Goal: Complete application form

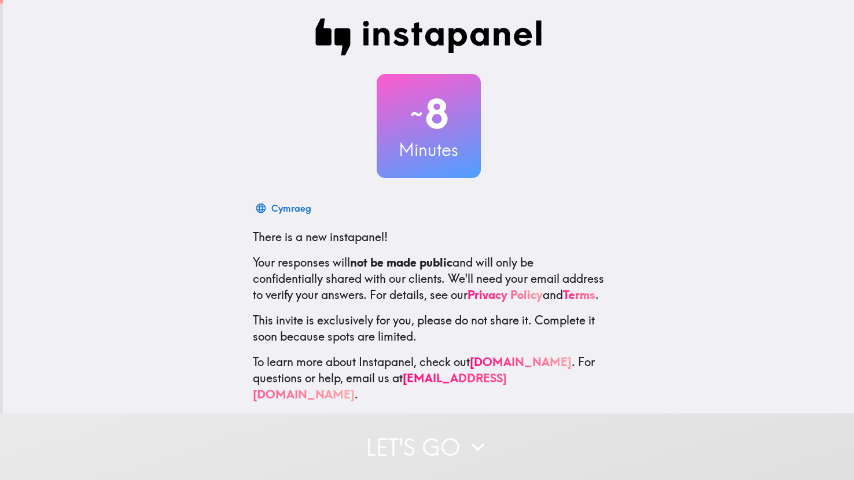
scroll to position [7, 0]
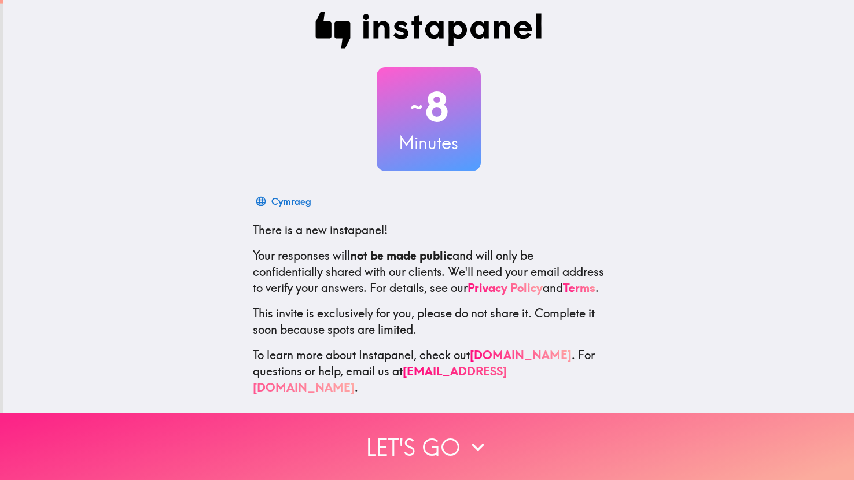
click at [425, 444] on button "Let's go" at bounding box center [427, 447] width 854 height 67
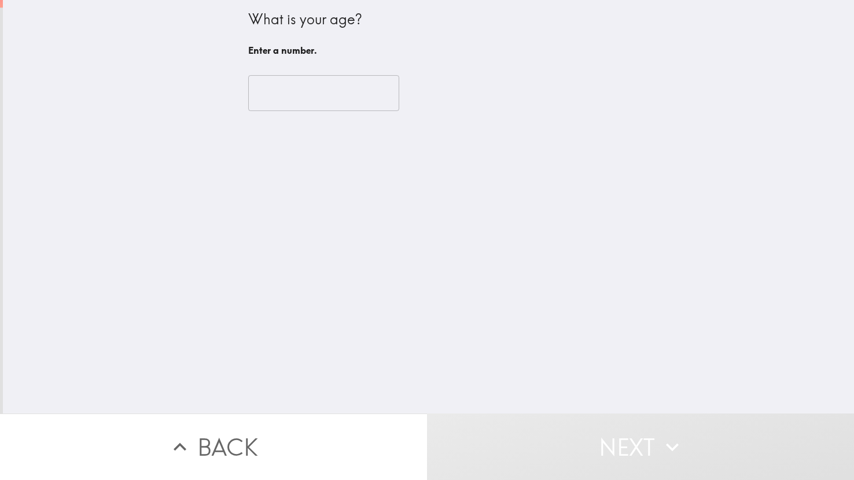
click at [299, 90] on input "number" at bounding box center [323, 93] width 151 height 36
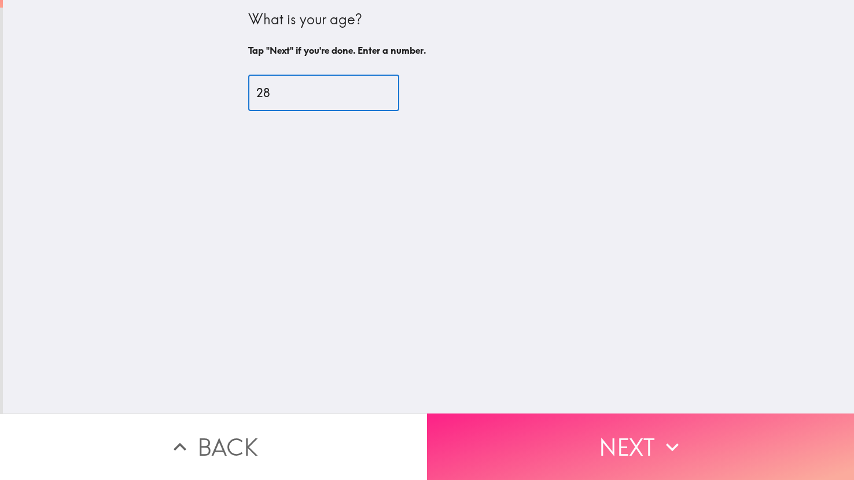
type input "28"
click at [612, 448] on button "Next" at bounding box center [640, 447] width 427 height 67
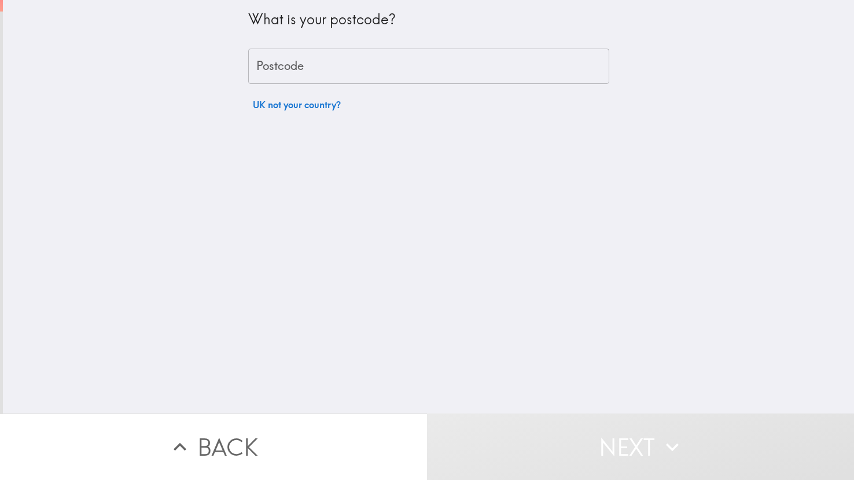
click at [318, 56] on input "Postcode" at bounding box center [428, 67] width 361 height 36
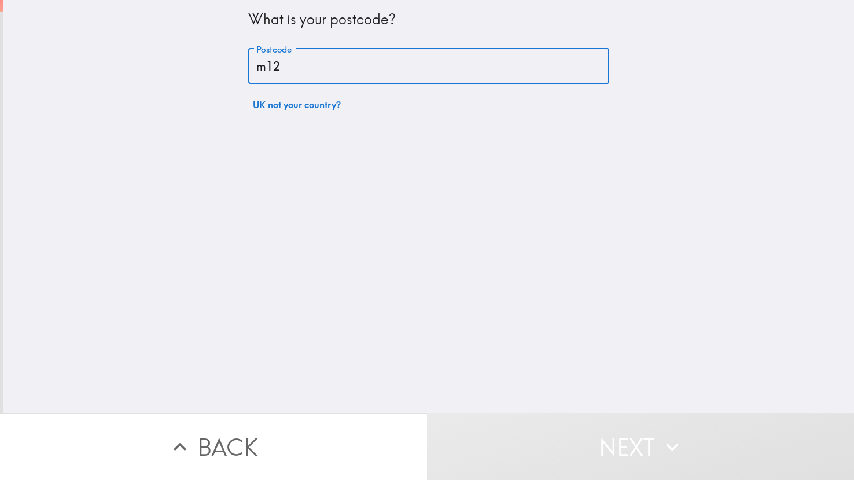
type input "M125RD"
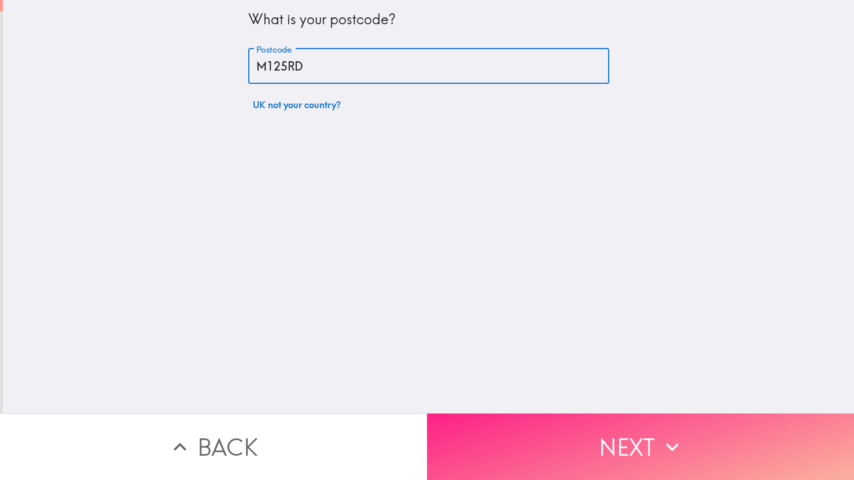
click at [507, 430] on button "Next" at bounding box center [640, 447] width 427 height 67
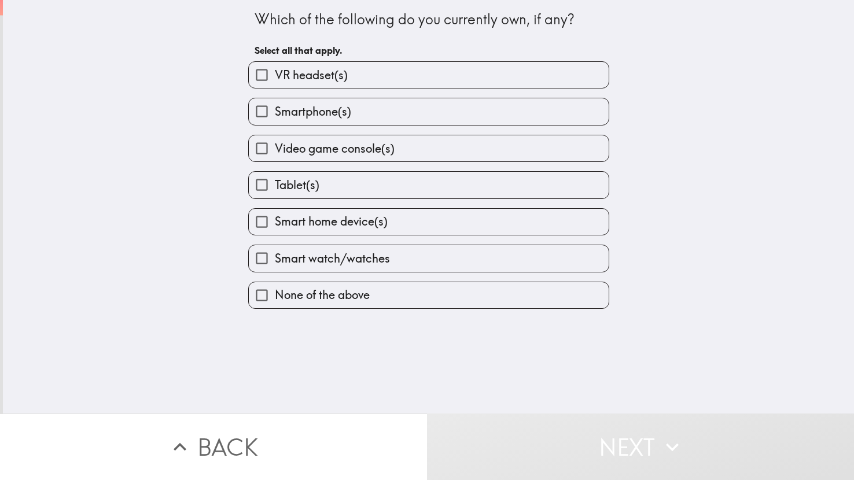
click at [315, 116] on span "Smartphone(s)" at bounding box center [313, 112] width 76 height 16
click at [275, 116] on input "Smartphone(s)" at bounding box center [262, 111] width 26 height 26
checkbox input "true"
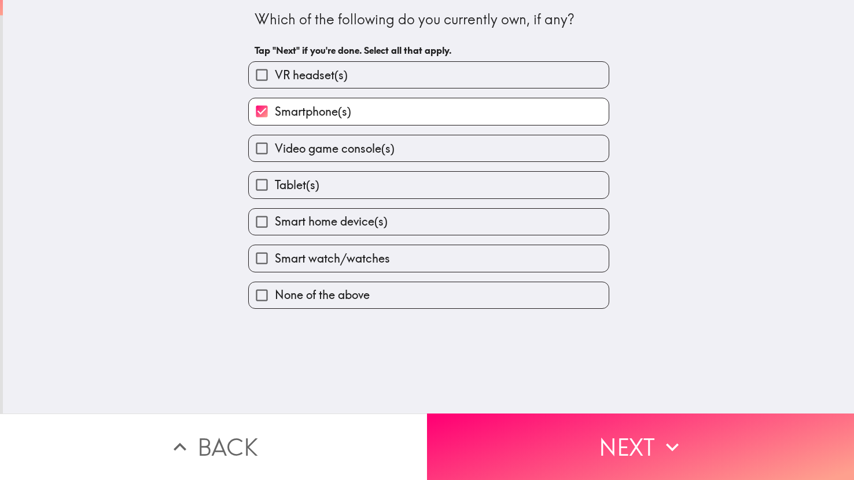
click at [325, 141] on span "Video game console(s)" at bounding box center [335, 149] width 120 height 16
click at [275, 139] on input "Video game console(s)" at bounding box center [262, 148] width 26 height 26
checkbox input "true"
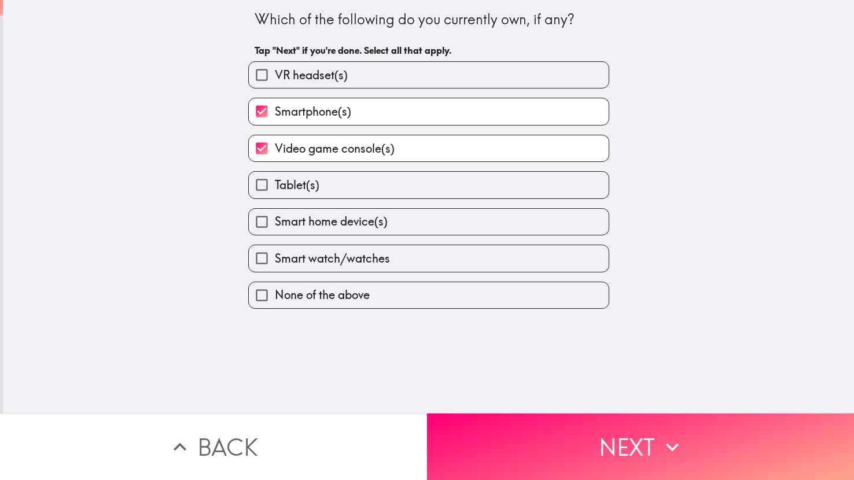
click at [334, 213] on span "Smart home device(s)" at bounding box center [331, 221] width 113 height 16
click at [275, 213] on input "Smart home device(s)" at bounding box center [262, 222] width 26 height 26
checkbox input "true"
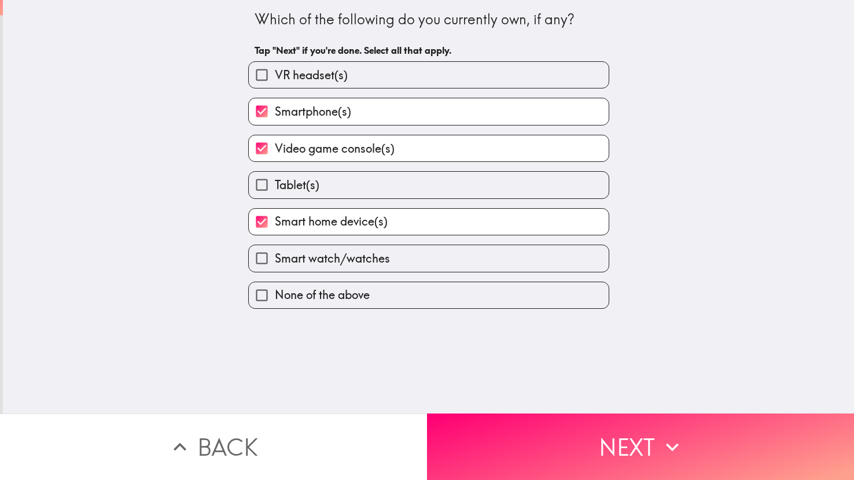
click at [351, 250] on span "Smart watch/watches" at bounding box center [332, 258] width 115 height 16
click at [275, 248] on input "Smart watch/watches" at bounding box center [262, 258] width 26 height 26
checkbox input "true"
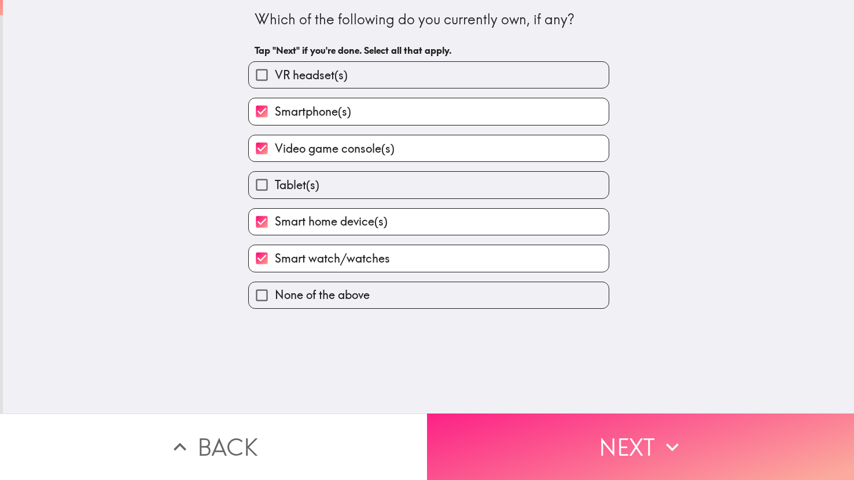
click at [584, 463] on button "Next" at bounding box center [640, 447] width 427 height 67
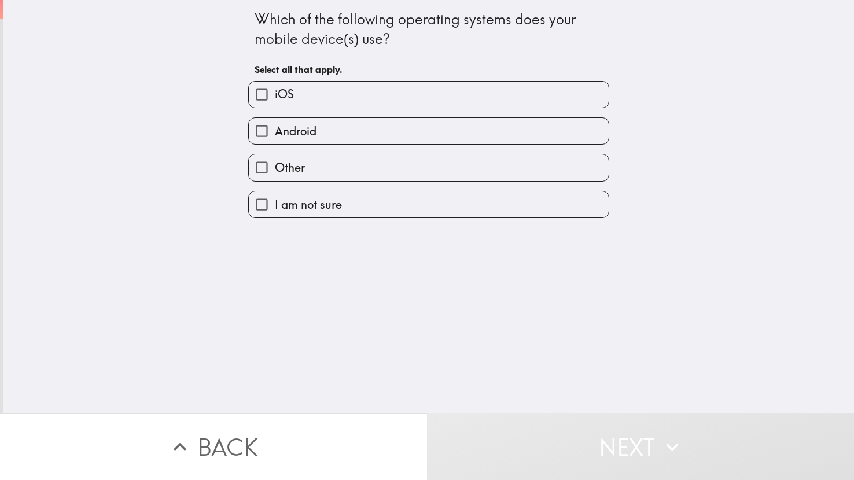
click at [346, 127] on label "Android" at bounding box center [429, 131] width 360 height 26
click at [275, 127] on input "Android" at bounding box center [262, 131] width 26 height 26
checkbox input "true"
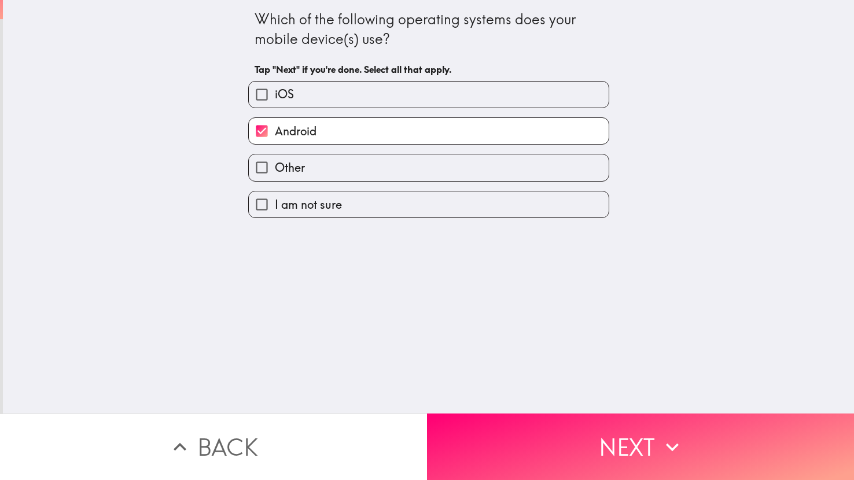
click at [327, 87] on label "iOS" at bounding box center [429, 95] width 360 height 26
click at [275, 87] on input "iOS" at bounding box center [262, 95] width 26 height 26
checkbox input "true"
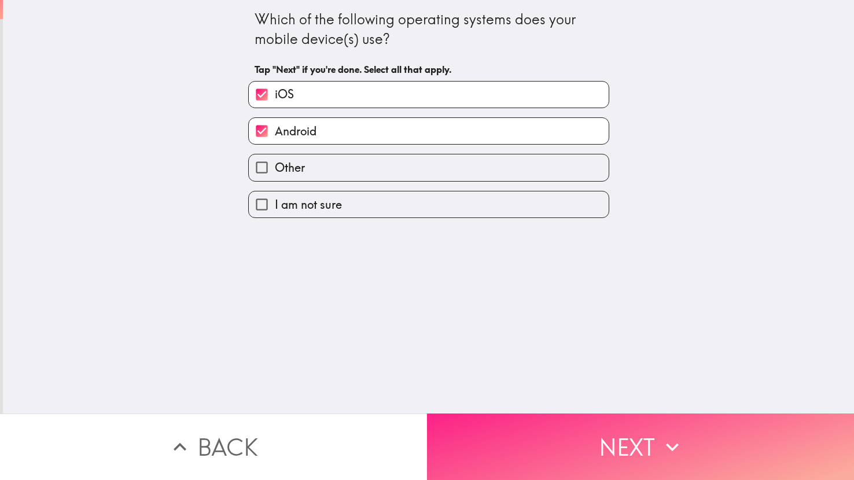
click at [529, 425] on button "Next" at bounding box center [640, 447] width 427 height 67
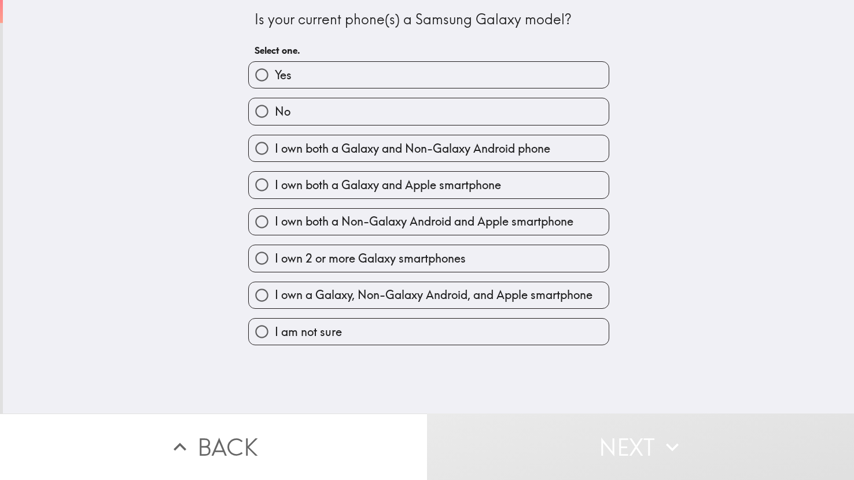
click at [361, 154] on span "I own both a Galaxy and Non-Galaxy Android phone" at bounding box center [412, 149] width 275 height 16
click at [275, 154] on input "I own both a Galaxy and Non-Galaxy Android phone" at bounding box center [262, 148] width 26 height 26
radio input "true"
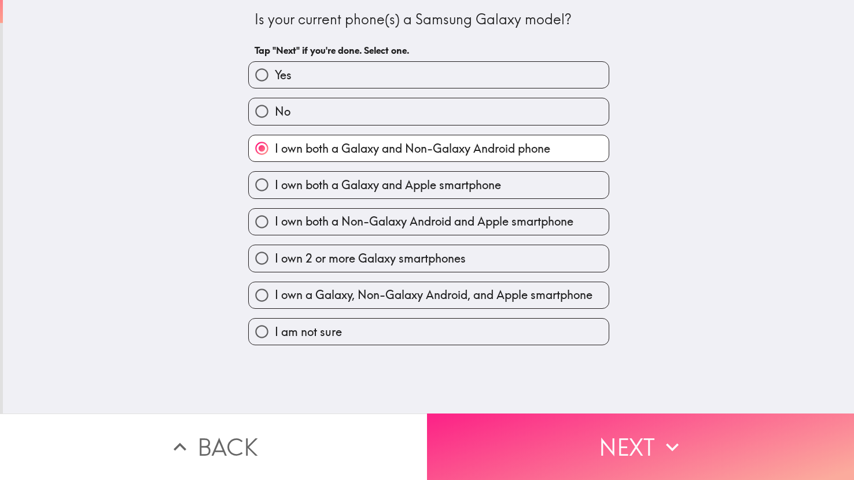
click at [527, 456] on button "Next" at bounding box center [640, 447] width 427 height 67
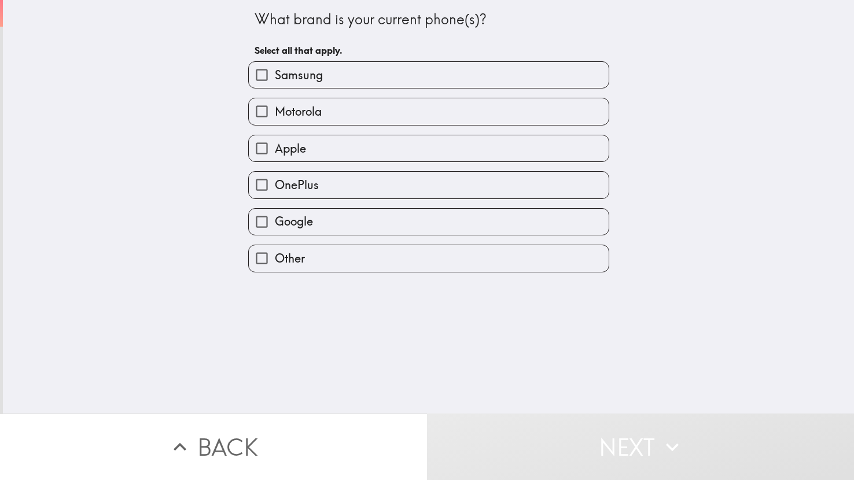
click at [359, 154] on label "Apple" at bounding box center [429, 148] width 360 height 26
click at [275, 154] on input "Apple" at bounding box center [262, 148] width 26 height 26
checkbox input "true"
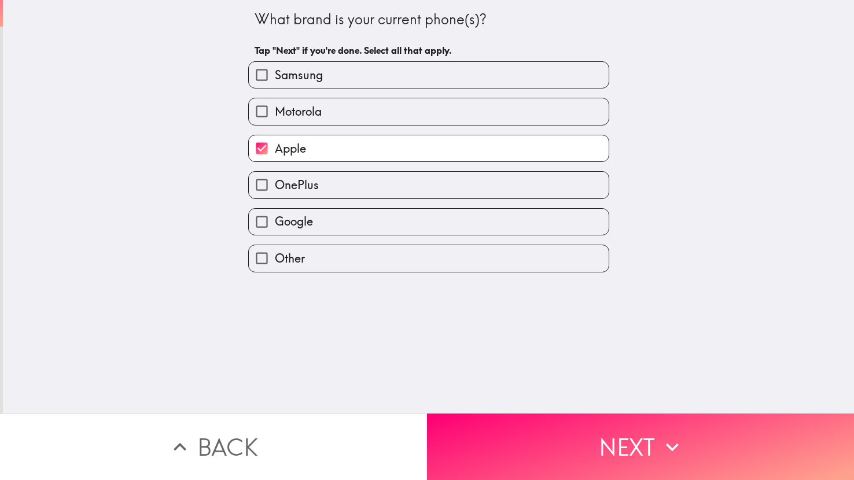
click at [313, 78] on span "Samsung" at bounding box center [299, 75] width 48 height 16
click at [275, 78] on input "Samsung" at bounding box center [262, 75] width 26 height 26
checkbox input "true"
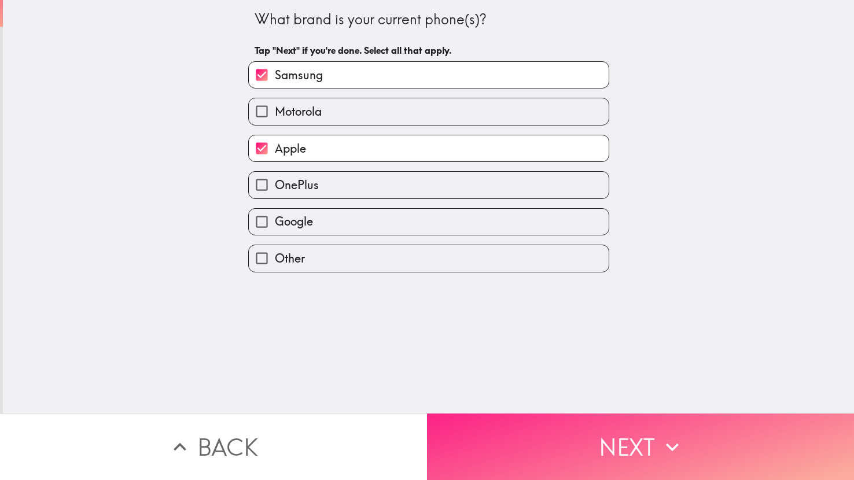
click at [527, 462] on button "Next" at bounding box center [640, 447] width 427 height 67
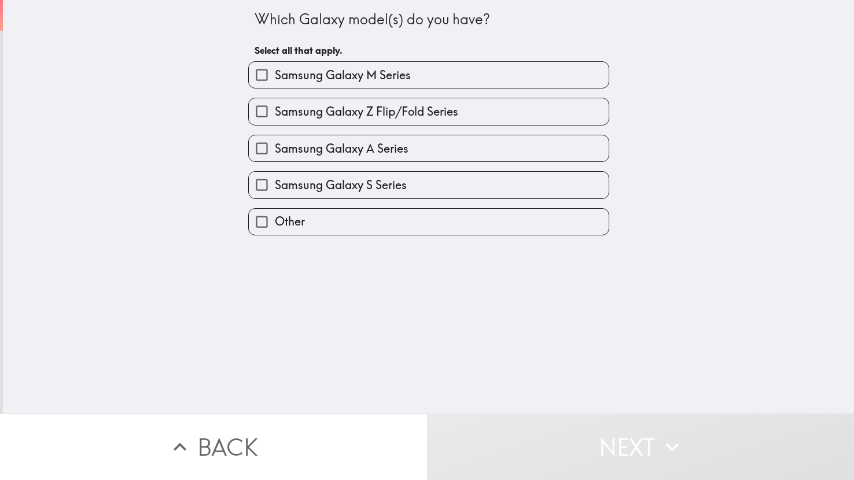
click at [435, 116] on span "Samsung Galaxy Z Flip/Fold Series" at bounding box center [366, 112] width 183 height 16
click at [275, 116] on input "Samsung Galaxy Z Flip/Fold Series" at bounding box center [262, 111] width 26 height 26
checkbox input "true"
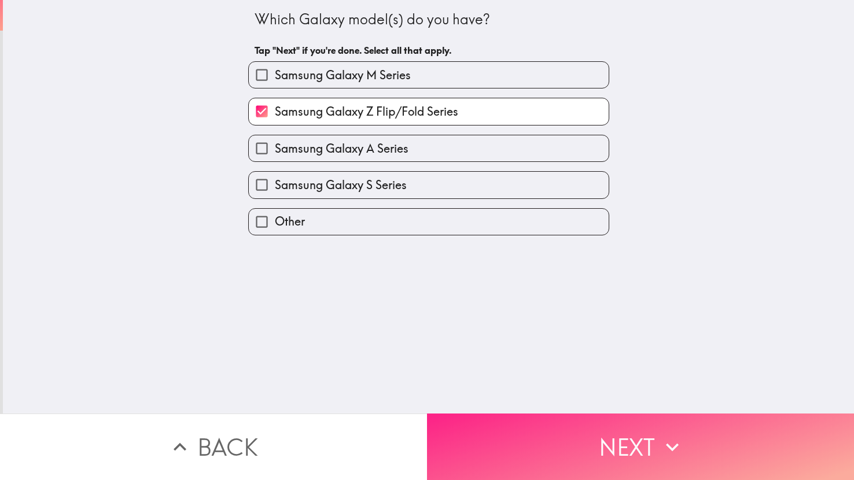
click at [504, 445] on button "Next" at bounding box center [640, 447] width 427 height 67
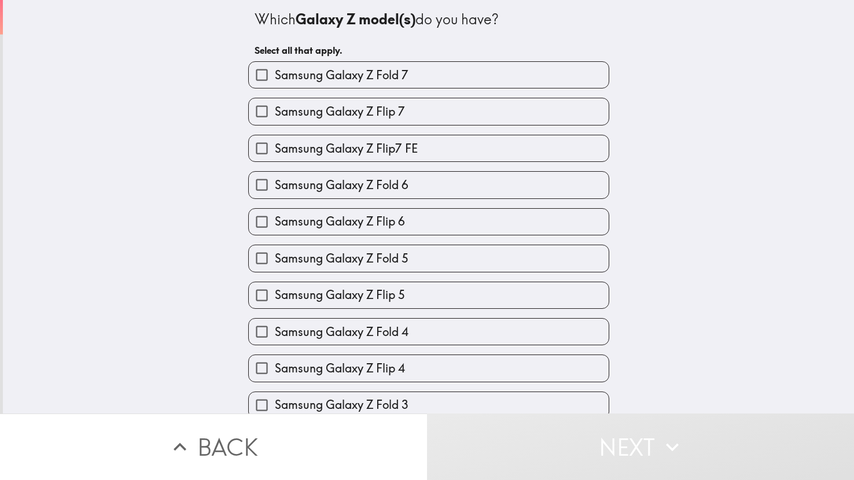
scroll to position [79, 0]
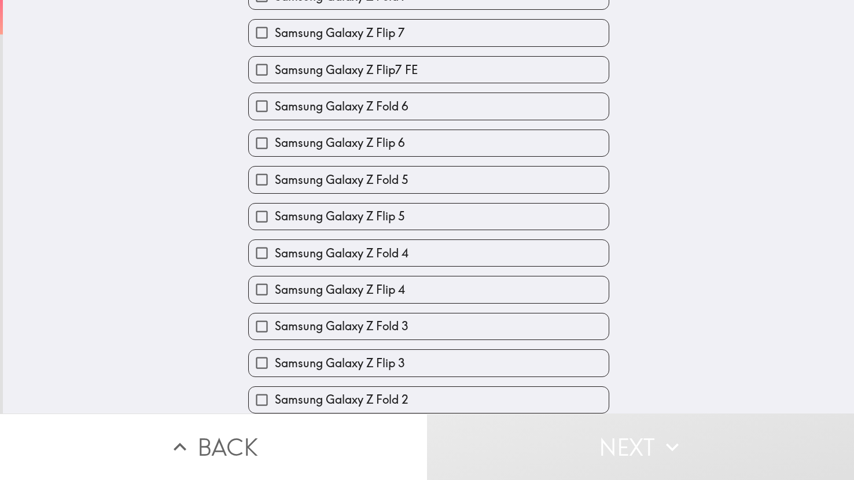
click at [393, 252] on span "Samsung Galaxy Z Fold 4" at bounding box center [342, 253] width 134 height 16
click at [275, 252] on input "Samsung Galaxy Z Fold 4" at bounding box center [262, 253] width 26 height 26
checkbox input "true"
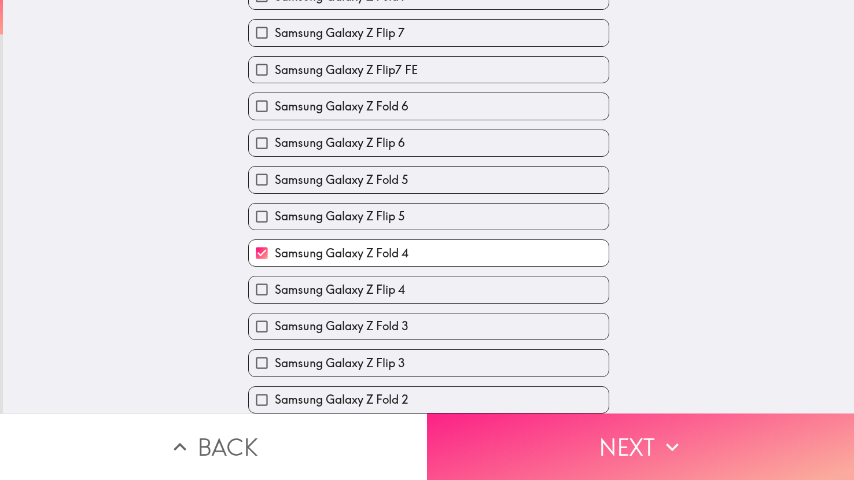
click at [561, 454] on button "Next" at bounding box center [640, 447] width 427 height 67
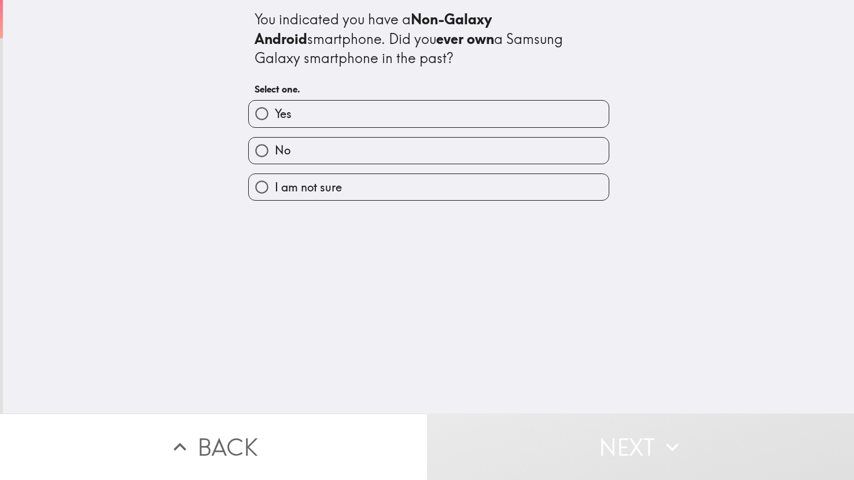
click at [414, 123] on label "Yes" at bounding box center [429, 114] width 360 height 26
click at [275, 123] on input "Yes" at bounding box center [262, 114] width 26 height 26
radio input "true"
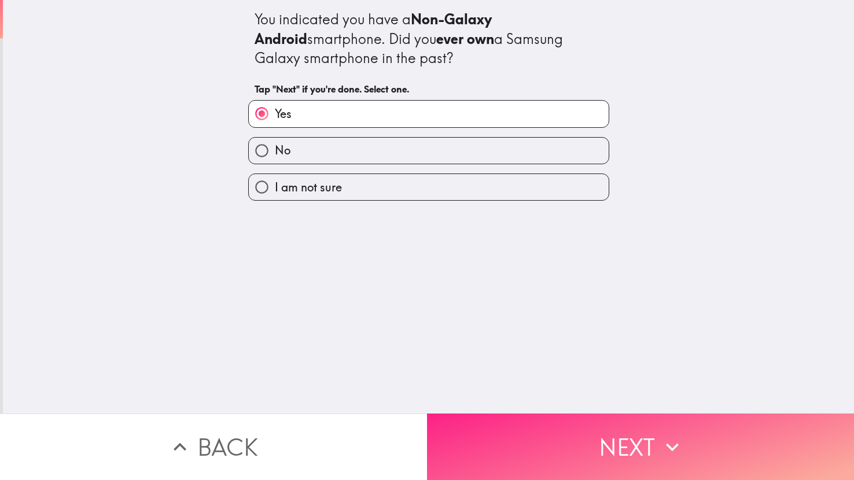
click at [568, 423] on button "Next" at bounding box center [640, 447] width 427 height 67
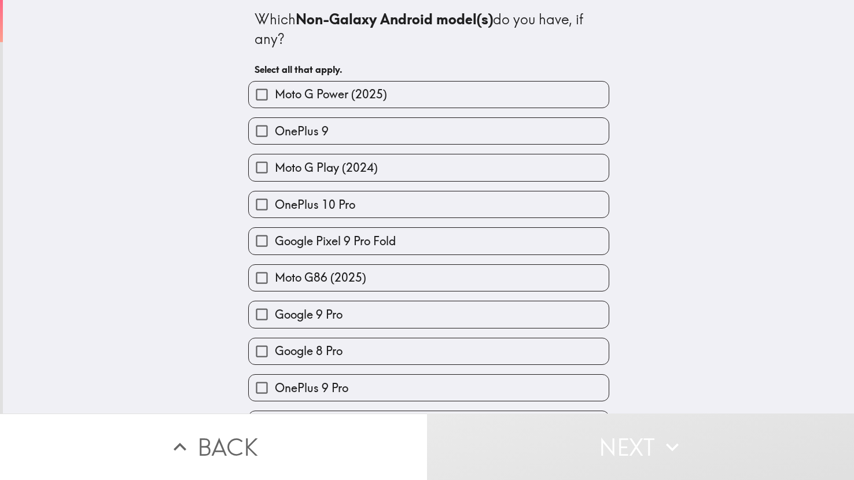
click at [311, 171] on span "Moto G Play (2024)" at bounding box center [326, 168] width 103 height 16
click at [275, 171] on input "Moto G Play (2024)" at bounding box center [262, 167] width 26 height 26
checkbox input "true"
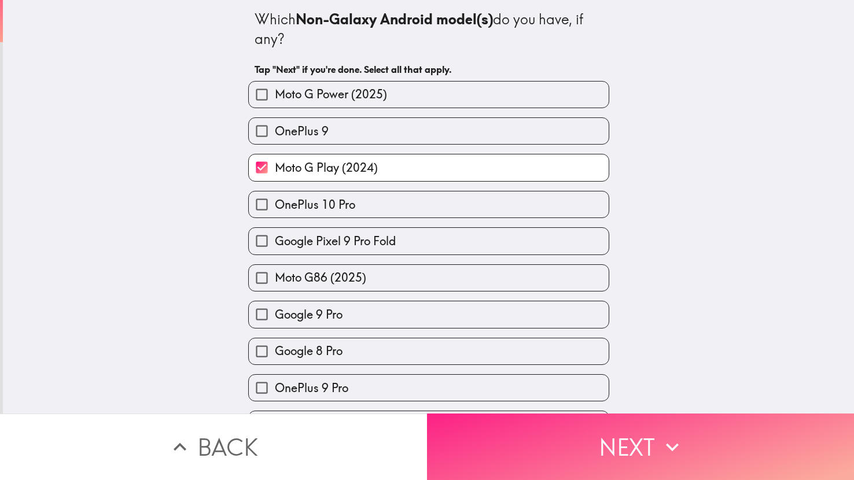
click at [576, 450] on button "Next" at bounding box center [640, 447] width 427 height 67
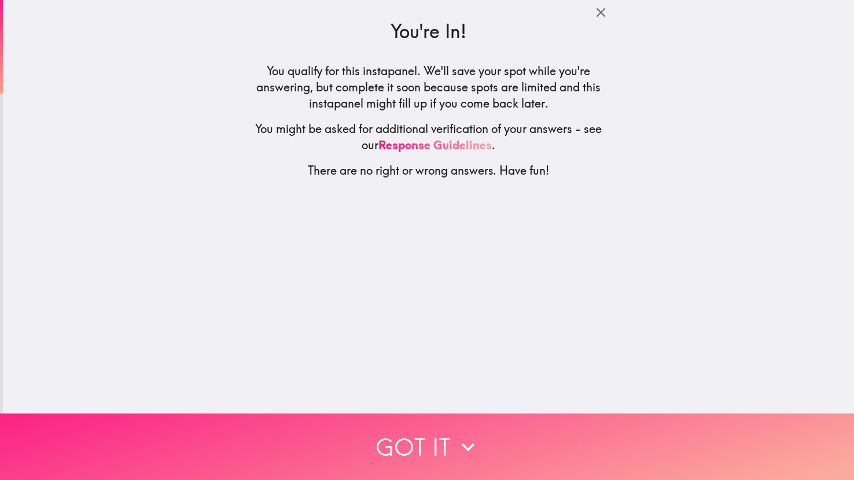
click at [409, 447] on button "Got it" at bounding box center [427, 447] width 854 height 67
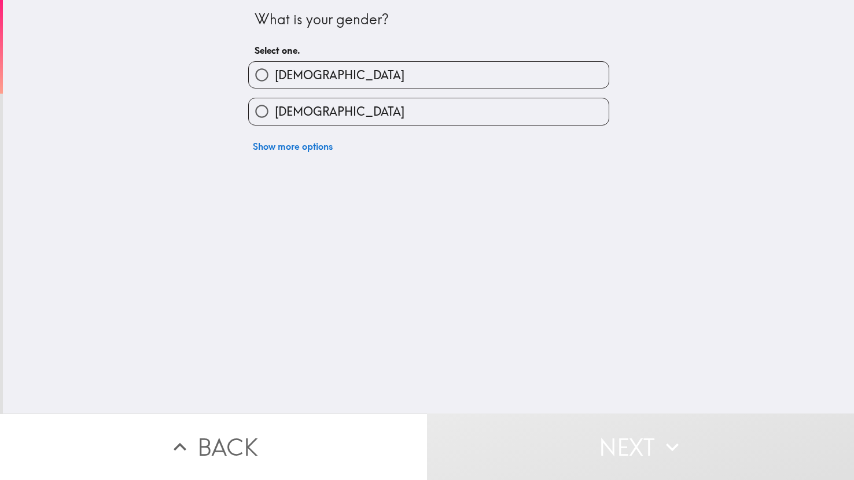
click at [319, 115] on label "[DEMOGRAPHIC_DATA]" at bounding box center [429, 111] width 360 height 26
click at [275, 115] on input "[DEMOGRAPHIC_DATA]" at bounding box center [262, 111] width 26 height 26
radio input "true"
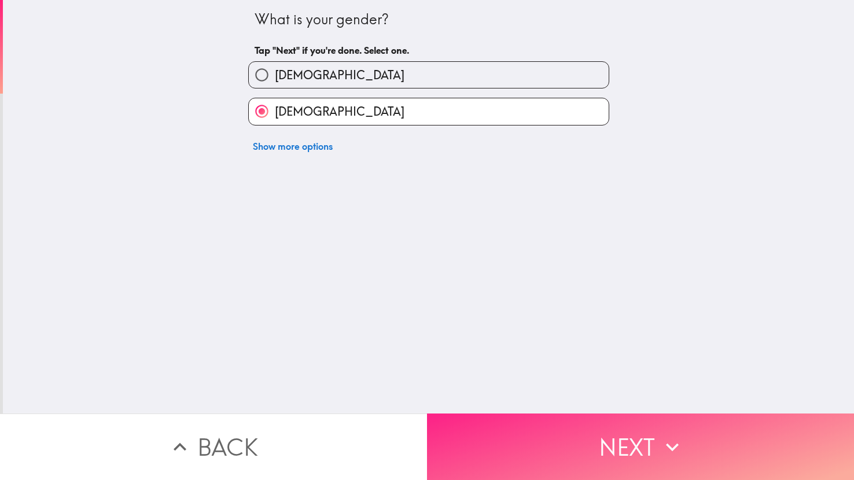
click at [572, 421] on button "Next" at bounding box center [640, 447] width 427 height 67
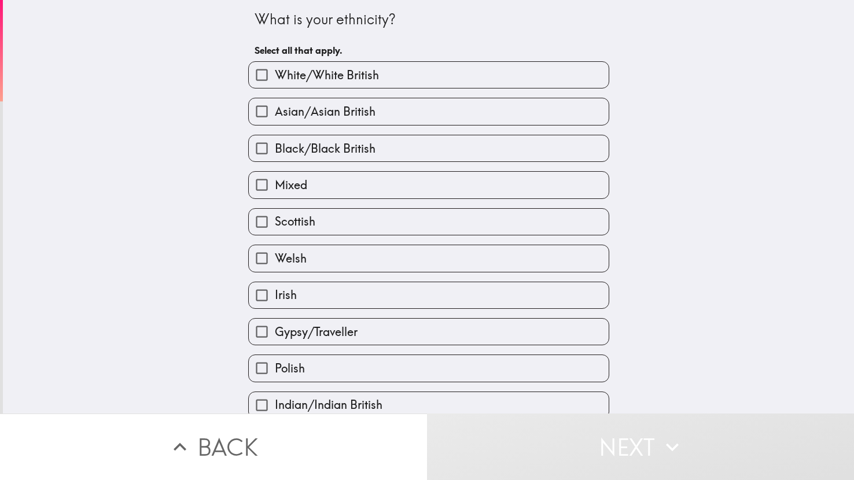
click at [310, 289] on label "Irish" at bounding box center [429, 295] width 360 height 26
click at [275, 289] on input "Irish" at bounding box center [262, 295] width 26 height 26
checkbox input "true"
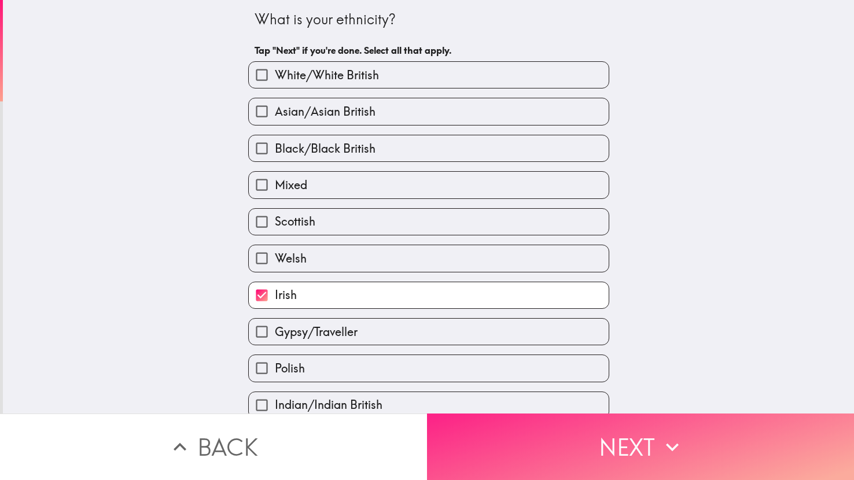
click at [504, 443] on button "Next" at bounding box center [640, 447] width 427 height 67
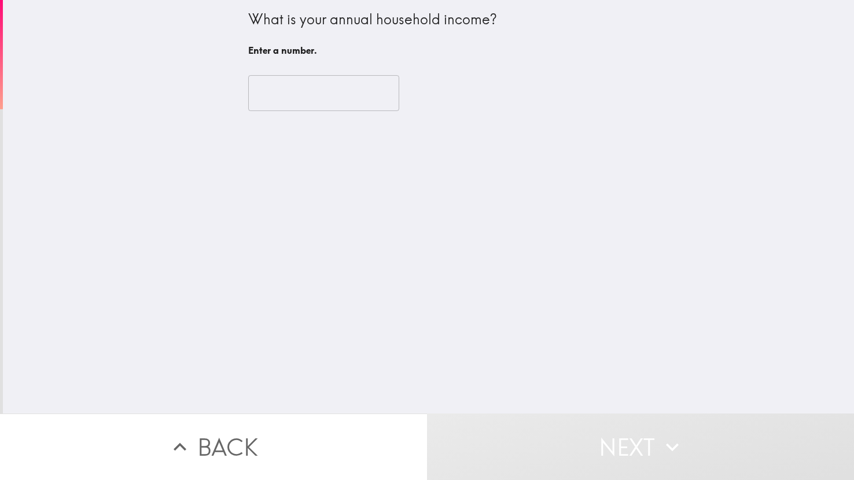
click at [315, 87] on input "number" at bounding box center [323, 93] width 151 height 36
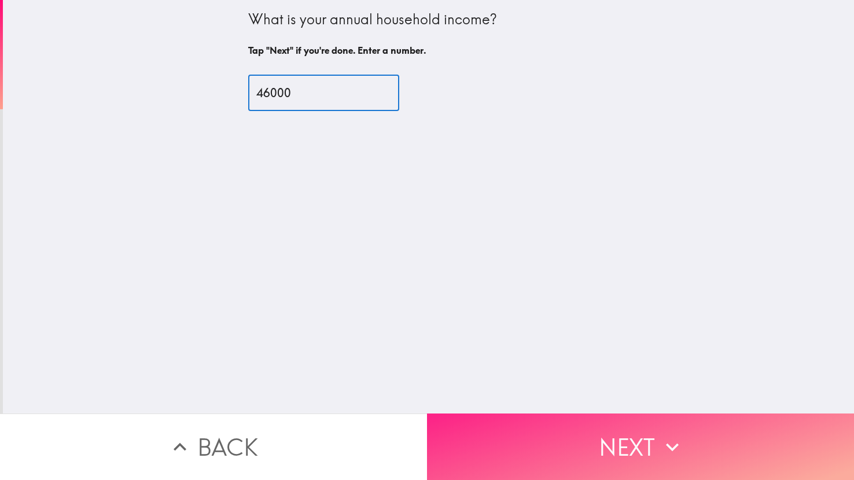
type input "46000"
click at [506, 448] on button "Next" at bounding box center [640, 447] width 427 height 67
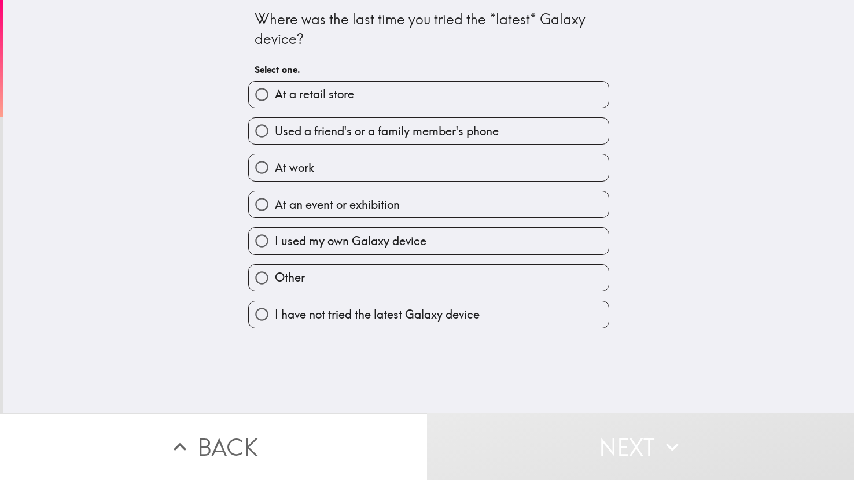
click at [311, 172] on span "At work" at bounding box center [294, 168] width 39 height 16
click at [275, 172] on input "At work" at bounding box center [262, 167] width 26 height 26
radio input "true"
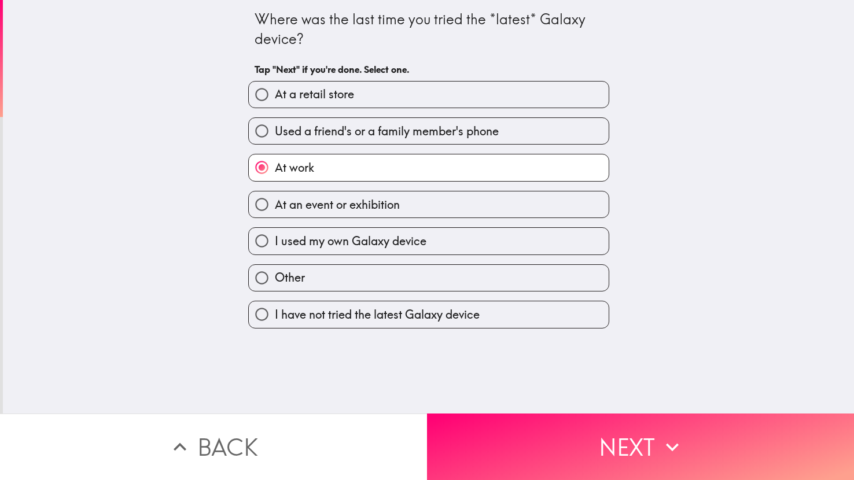
click at [307, 235] on span "I used my own Galaxy device" at bounding box center [351, 241] width 152 height 16
click at [275, 235] on input "I used my own Galaxy device" at bounding box center [262, 241] width 26 height 26
radio input "true"
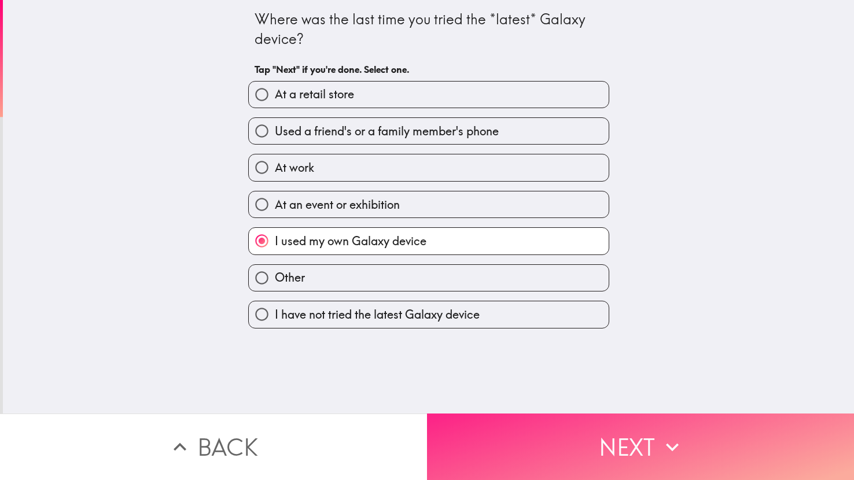
click at [548, 460] on button "Next" at bounding box center [640, 447] width 427 height 67
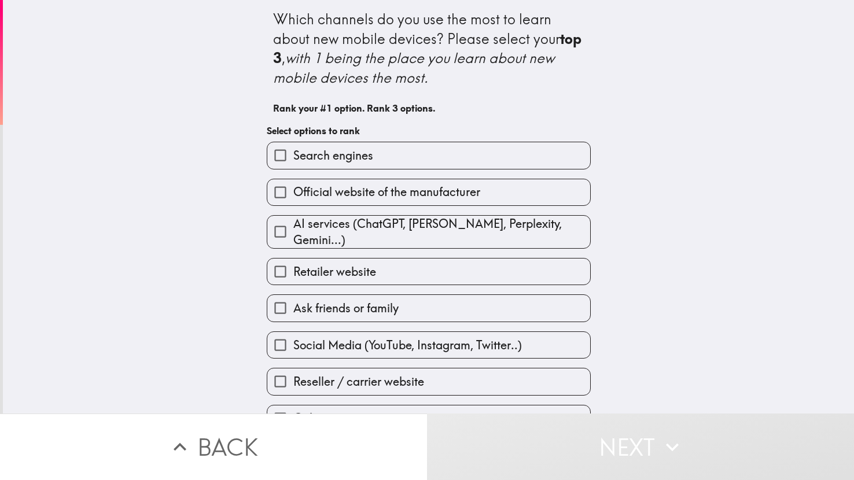
scroll to position [9, 0]
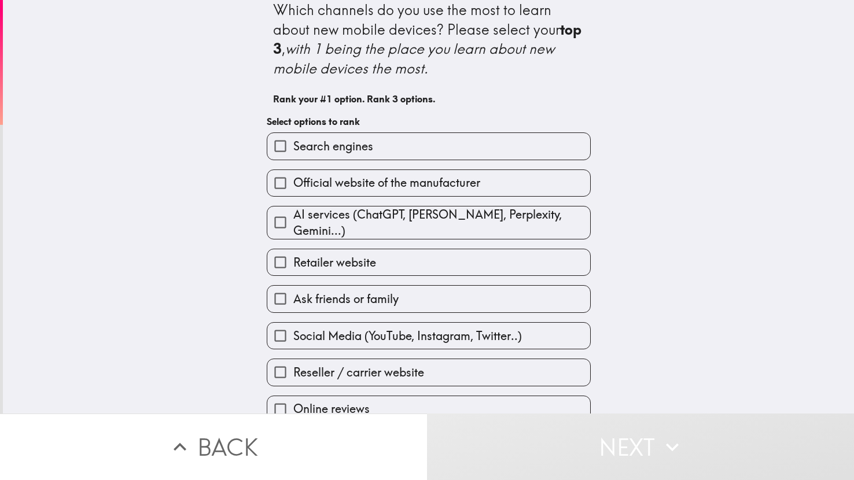
click at [291, 220] on input "AI services (ChatGPT, [PERSON_NAME], Perplexity, Gemini...)" at bounding box center [280, 222] width 26 height 26
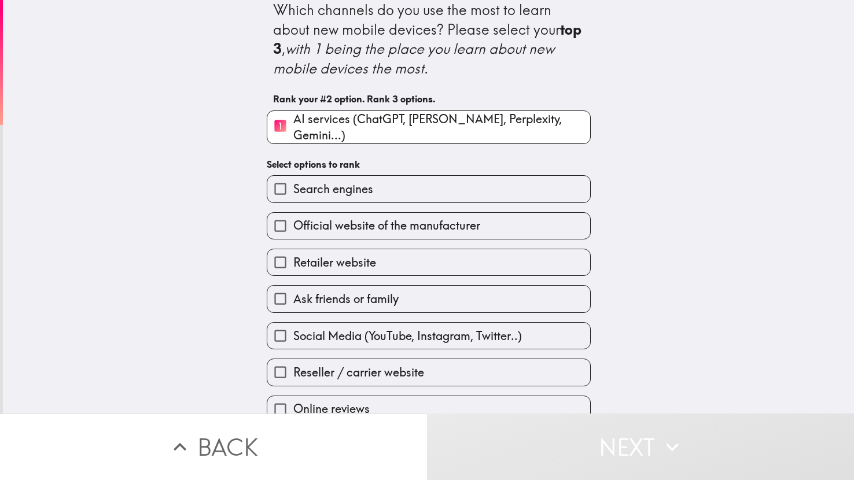
click at [315, 323] on label "Social Media (YouTube, Instagram, Twitter..)" at bounding box center [428, 336] width 323 height 26
click at [293, 323] on input "Social Media (YouTube, Instagram, Twitter..)" at bounding box center [280, 336] width 26 height 26
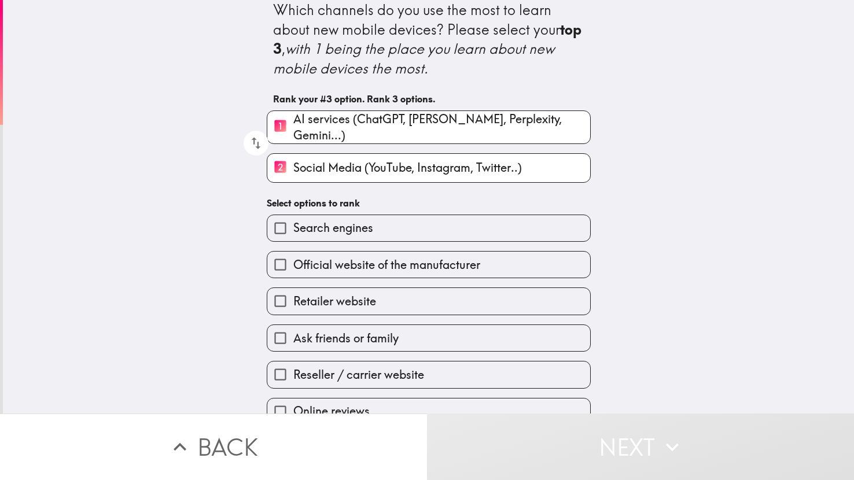
click at [375, 262] on span "Official website of the manufacturer" at bounding box center [386, 265] width 187 height 16
click at [293, 262] on input "Official website of the manufacturer" at bounding box center [280, 265] width 26 height 26
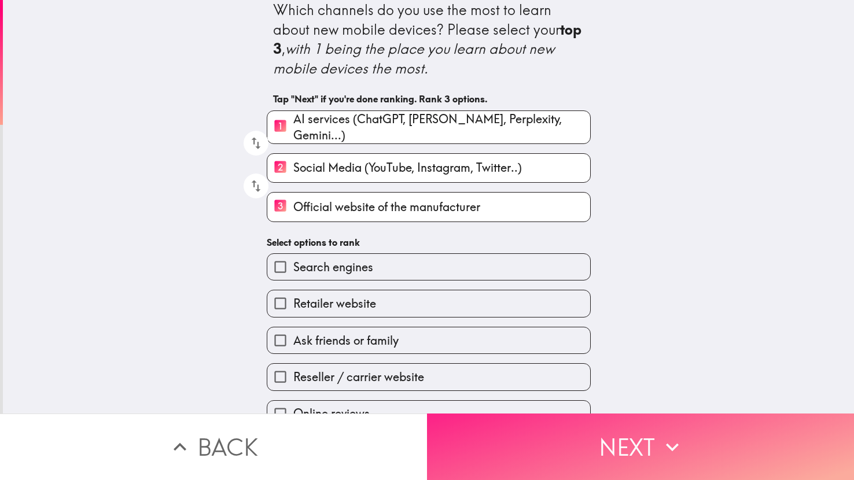
click at [499, 441] on button "Next" at bounding box center [640, 447] width 427 height 67
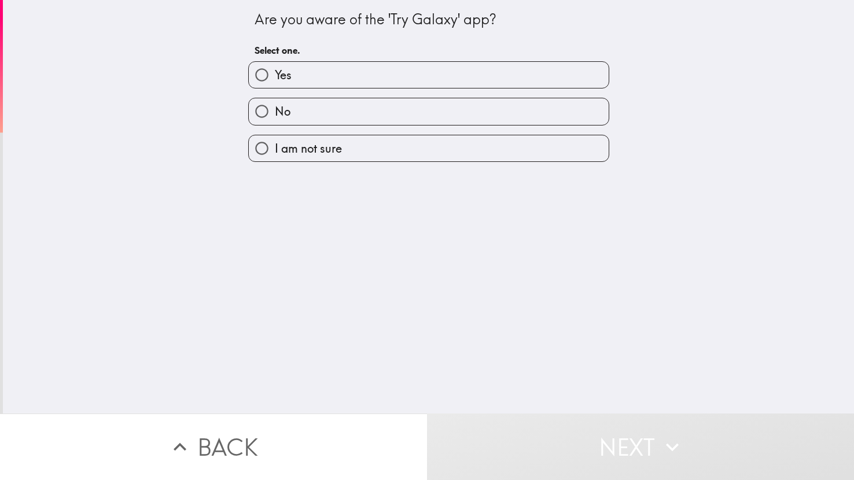
click at [368, 109] on label "No" at bounding box center [429, 111] width 360 height 26
click at [275, 109] on input "No" at bounding box center [262, 111] width 26 height 26
radio input "true"
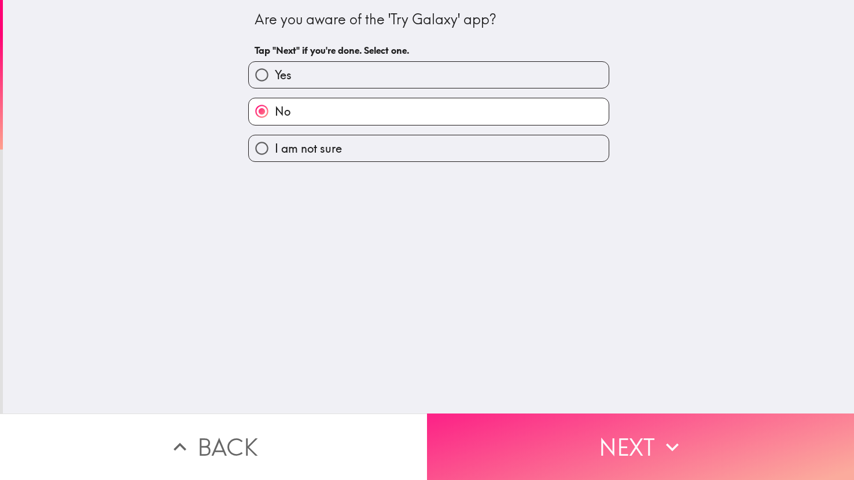
click at [552, 418] on button "Next" at bounding box center [640, 447] width 427 height 67
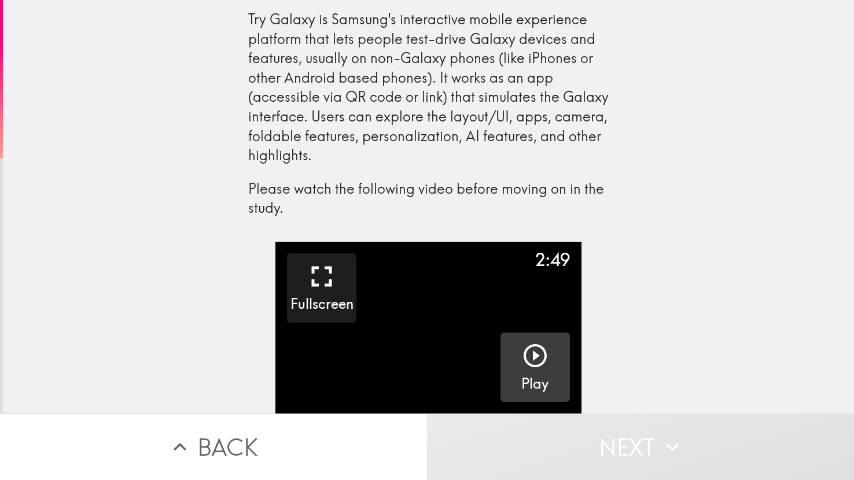
click at [537, 374] on h5 "Play" at bounding box center [534, 384] width 27 height 20
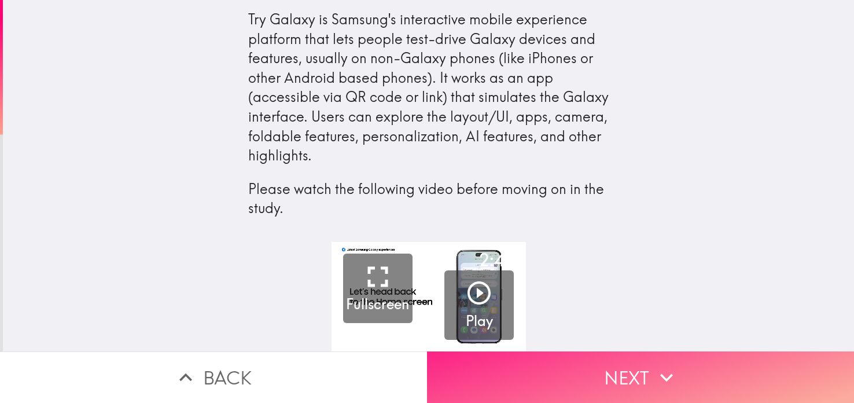
click at [587, 363] on button "Next" at bounding box center [640, 376] width 427 height 51
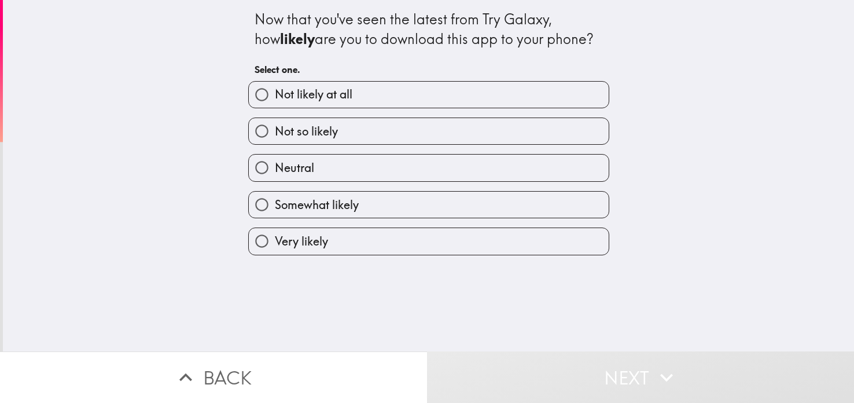
click at [306, 163] on span "Neutral" at bounding box center [294, 168] width 39 height 16
click at [275, 163] on input "Neutral" at bounding box center [262, 167] width 26 height 26
radio input "true"
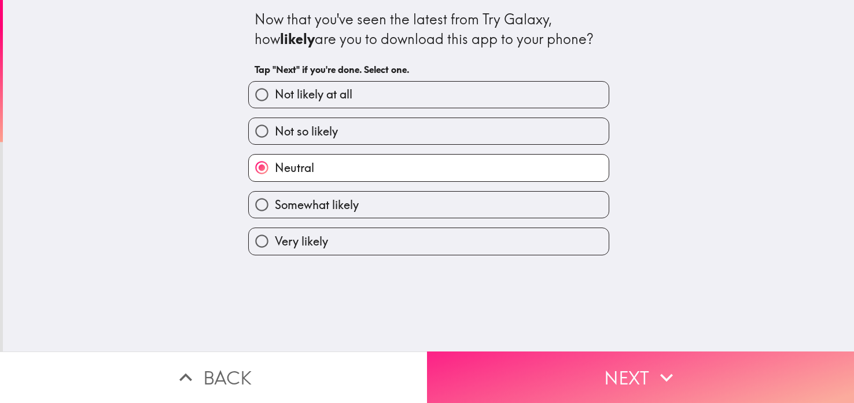
click at [514, 353] on button "Next" at bounding box center [640, 376] width 427 height 51
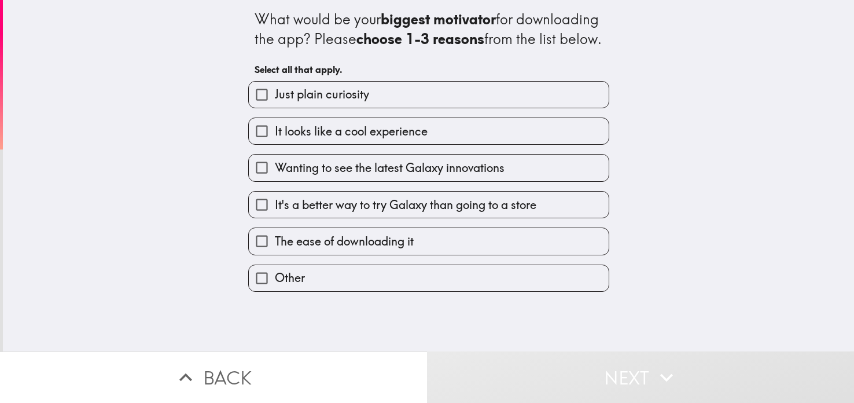
click at [357, 139] on span "It looks like a cool experience" at bounding box center [351, 131] width 153 height 16
click at [275, 144] on input "It looks like a cool experience" at bounding box center [262, 131] width 26 height 26
checkbox input "true"
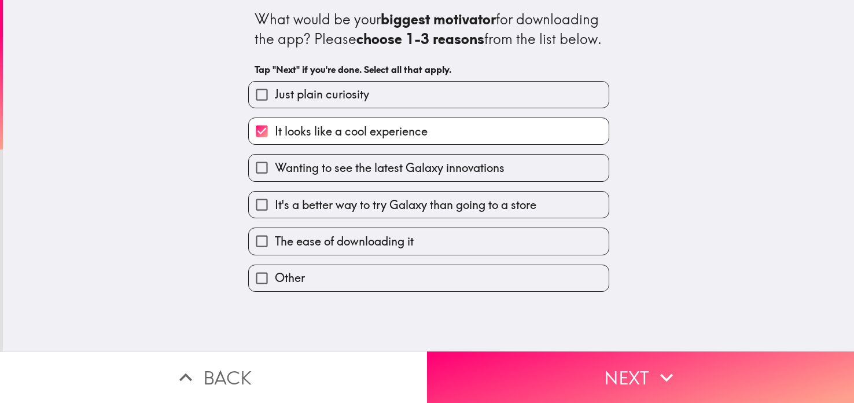
click at [360, 176] on span "Wanting to see the latest Galaxy innovations" at bounding box center [390, 168] width 230 height 16
click at [275, 180] on input "Wanting to see the latest Galaxy innovations" at bounding box center [262, 167] width 26 height 26
checkbox input "true"
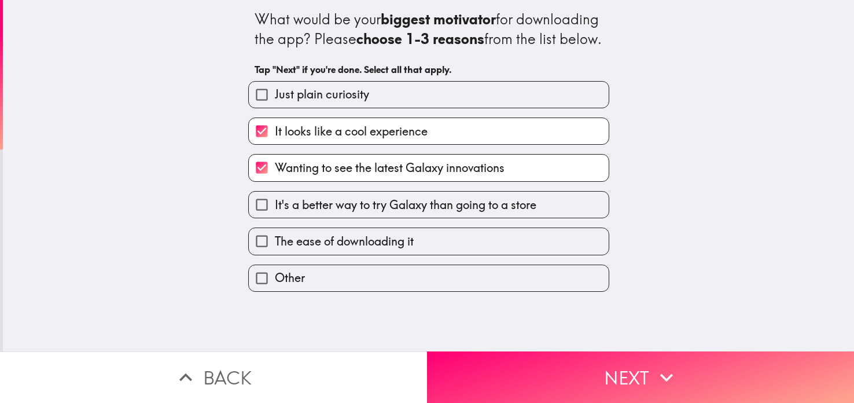
click at [359, 254] on label "The ease of downloading it" at bounding box center [429, 241] width 360 height 26
click at [275, 254] on input "The ease of downloading it" at bounding box center [262, 241] width 26 height 26
checkbox input "true"
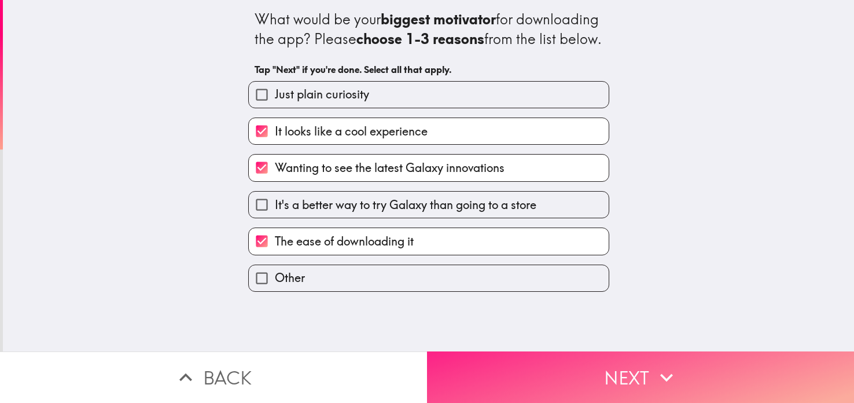
click at [571, 376] on button "Next" at bounding box center [640, 376] width 427 height 51
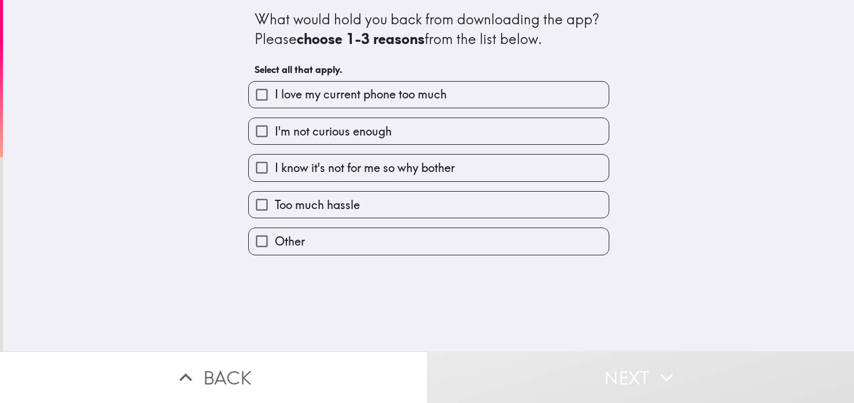
click at [345, 165] on span "I know it's not for me so why bother" at bounding box center [365, 168] width 180 height 16
click at [275, 165] on input "I know it's not for me so why bother" at bounding box center [262, 167] width 26 height 26
checkbox input "true"
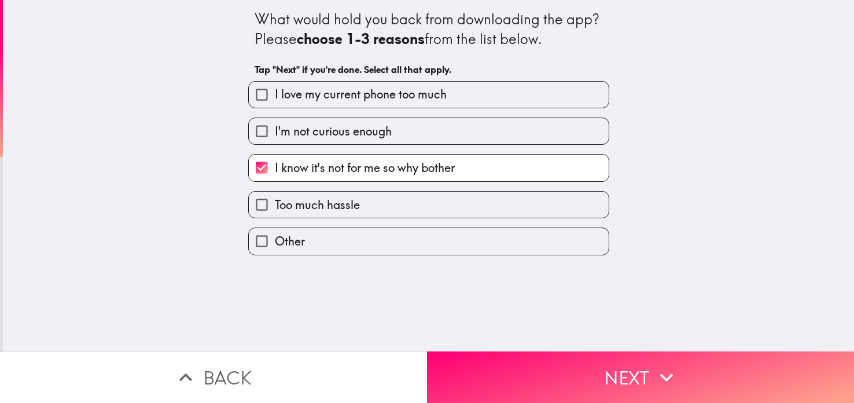
click at [303, 89] on span "I love my current phone too much" at bounding box center [361, 94] width 172 height 16
click at [275, 89] on input "I love my current phone too much" at bounding box center [262, 95] width 26 height 26
checkbox input "true"
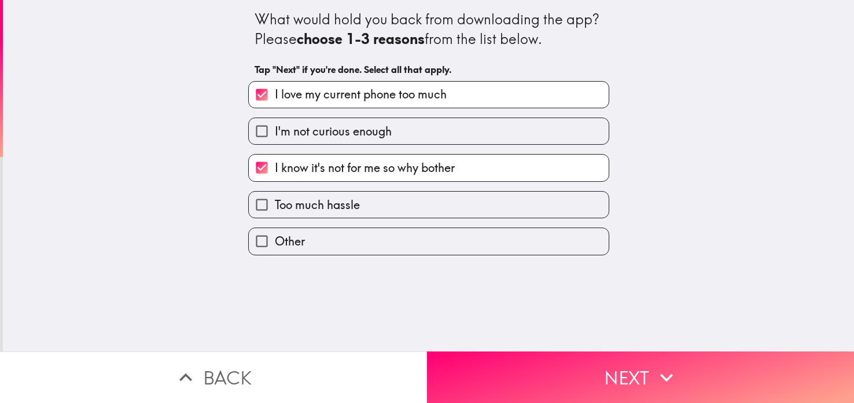
click at [334, 135] on span "I'm not curious enough" at bounding box center [333, 131] width 117 height 16
click at [275, 135] on input "I'm not curious enough" at bounding box center [262, 131] width 26 height 26
checkbox input "true"
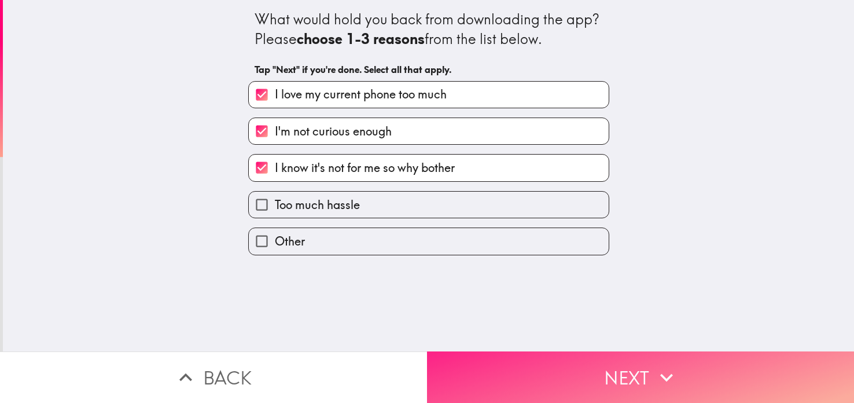
click at [545, 377] on button "Next" at bounding box center [640, 376] width 427 height 51
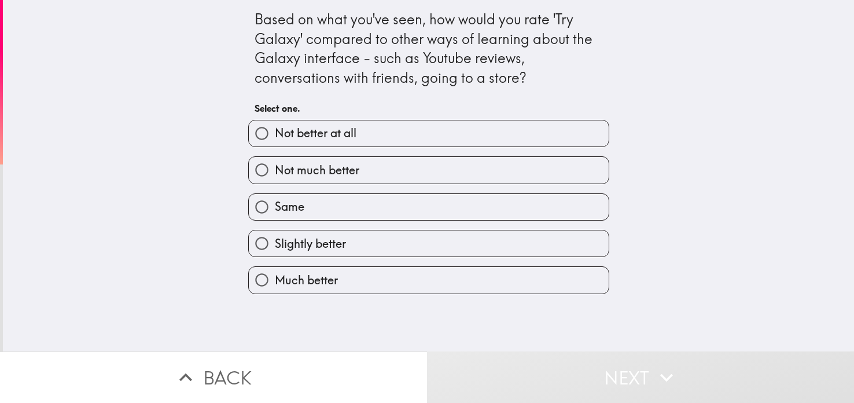
click at [296, 250] on span "Slightly better" at bounding box center [310, 243] width 71 height 16
click at [275, 250] on input "Slightly better" at bounding box center [262, 243] width 26 height 26
radio input "true"
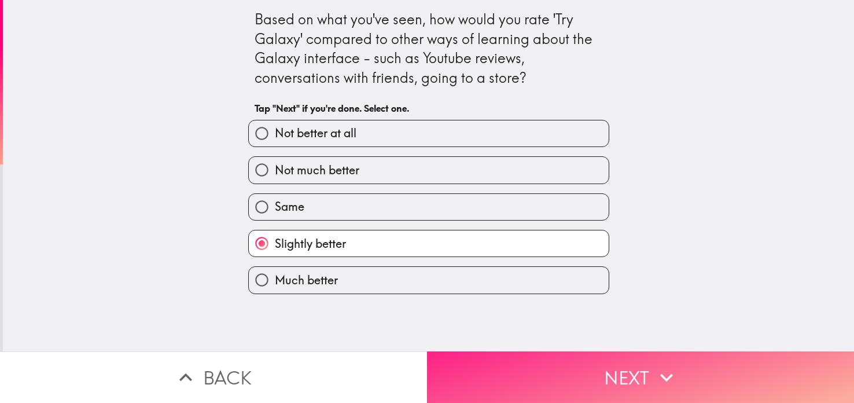
click at [607, 392] on button "Next" at bounding box center [640, 376] width 427 height 51
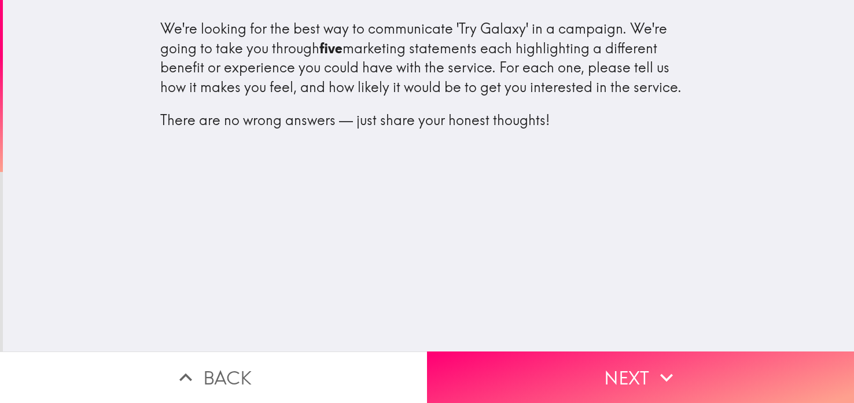
click at [422, 235] on div "We're looking for the best way to communicate 'Try Galaxy' in a campaign. We're…" at bounding box center [428, 175] width 851 height 351
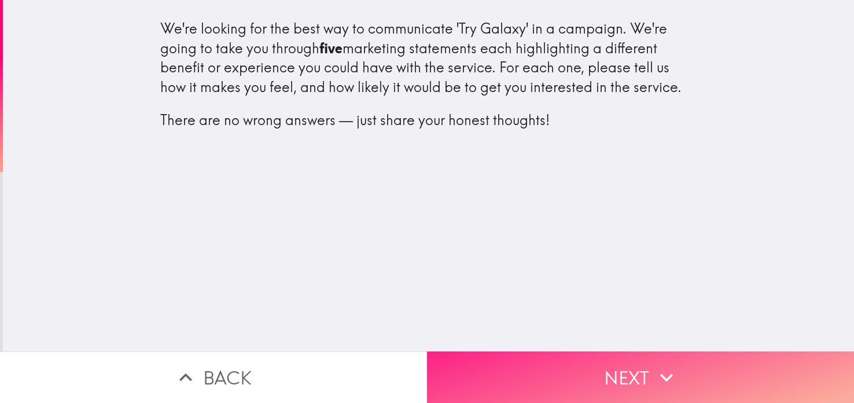
click at [586, 357] on button "Next" at bounding box center [640, 376] width 427 height 51
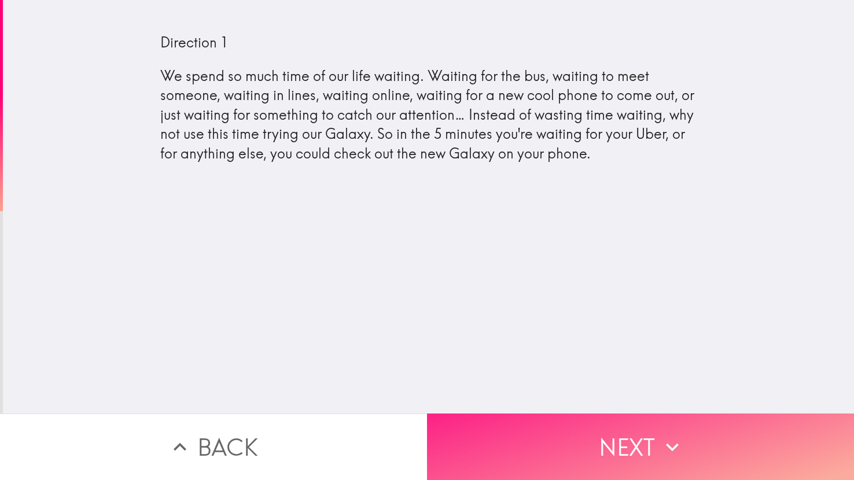
click at [528, 423] on button "Next" at bounding box center [640, 447] width 427 height 67
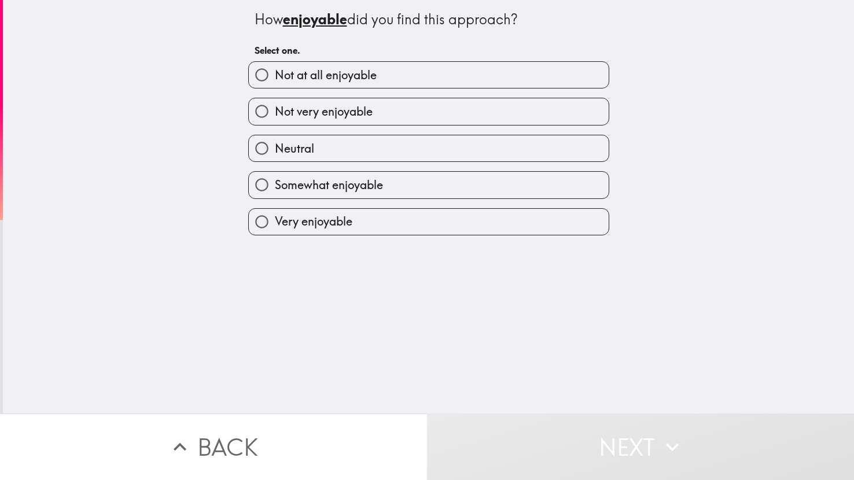
click at [342, 101] on label "Not very enjoyable" at bounding box center [429, 111] width 360 height 26
click at [275, 101] on input "Not very enjoyable" at bounding box center [262, 111] width 26 height 26
radio input "true"
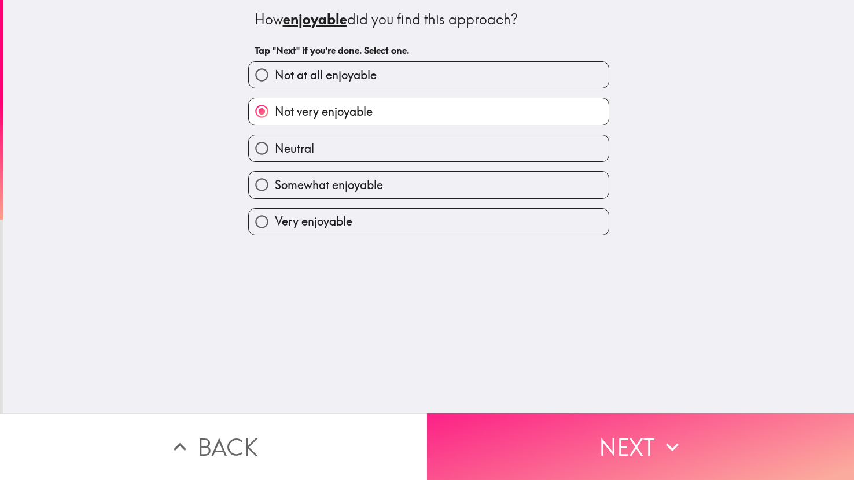
click at [591, 460] on button "Next" at bounding box center [640, 447] width 427 height 67
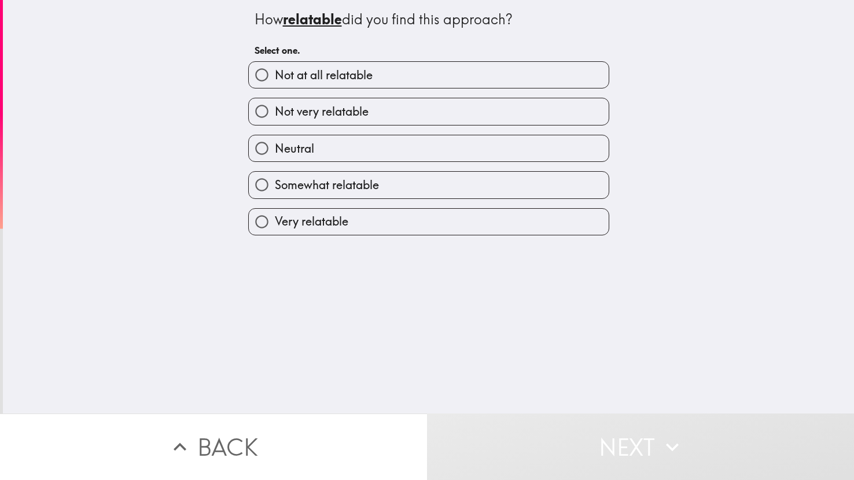
click at [395, 73] on label "Not at all relatable" at bounding box center [429, 75] width 360 height 26
click at [275, 73] on input "Not at all relatable" at bounding box center [262, 75] width 26 height 26
radio input "true"
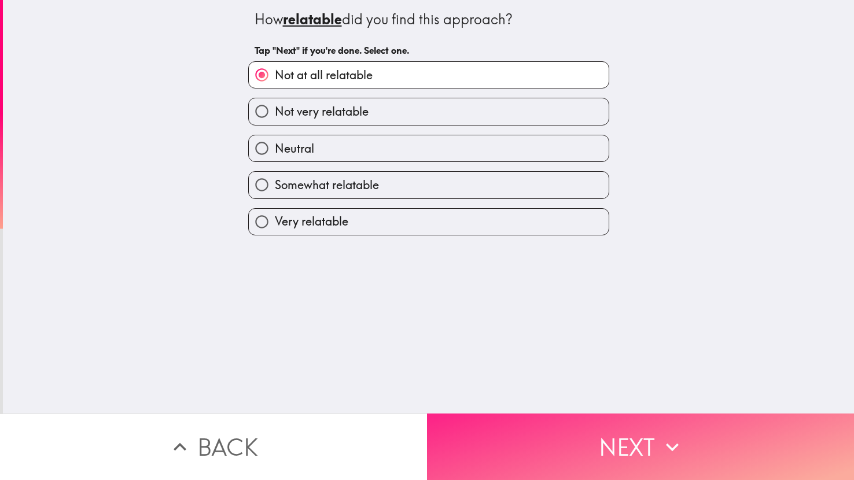
click at [610, 466] on button "Next" at bounding box center [640, 447] width 427 height 67
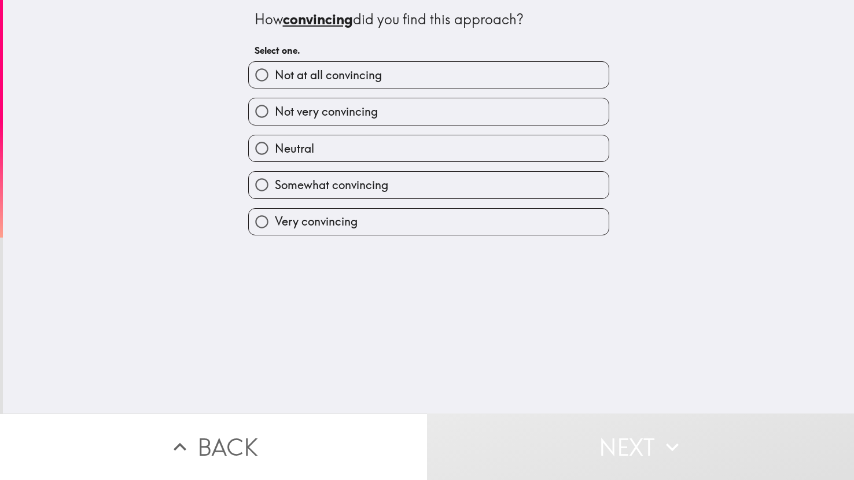
click at [288, 117] on span "Not very convincing" at bounding box center [326, 112] width 103 height 16
click at [275, 117] on input "Not very convincing" at bounding box center [262, 111] width 26 height 26
radio input "true"
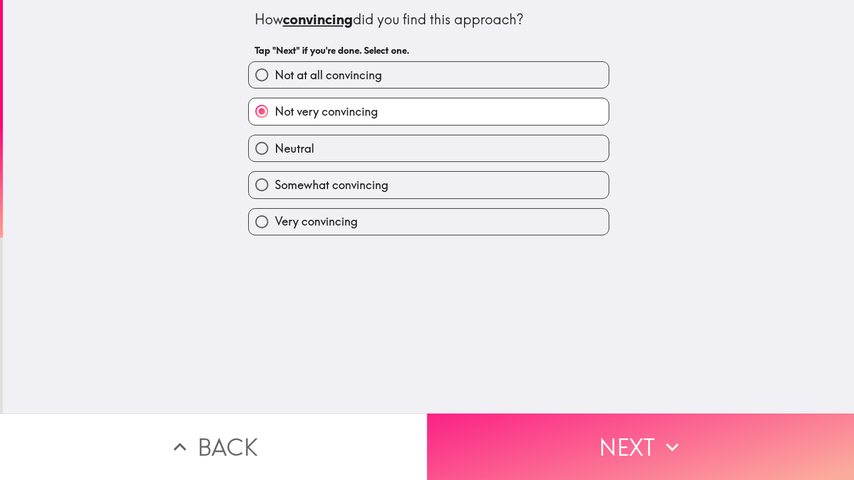
click at [598, 455] on button "Next" at bounding box center [640, 447] width 427 height 67
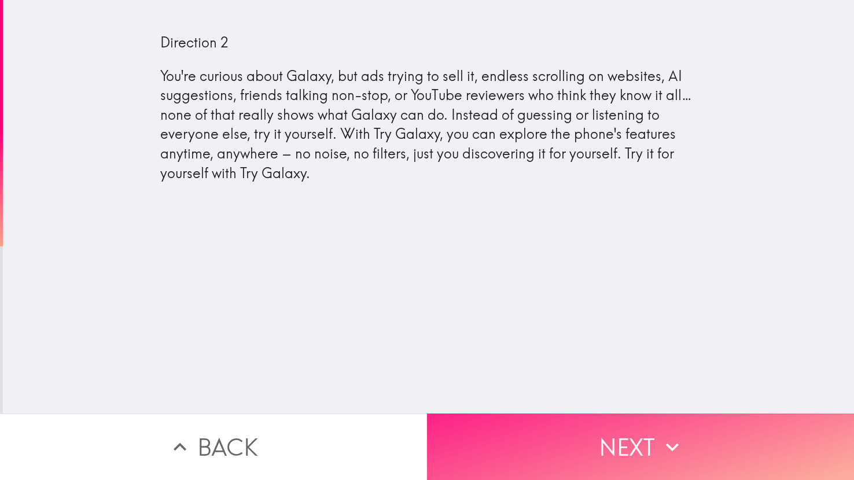
click at [606, 426] on button "Next" at bounding box center [640, 447] width 427 height 67
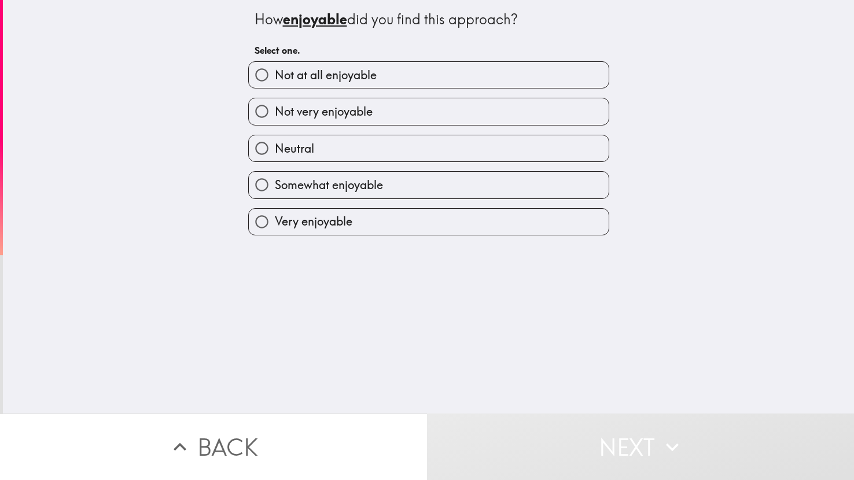
click at [369, 191] on span "Somewhat enjoyable" at bounding box center [329, 185] width 108 height 16
click at [275, 191] on input "Somewhat enjoyable" at bounding box center [262, 185] width 26 height 26
radio input "true"
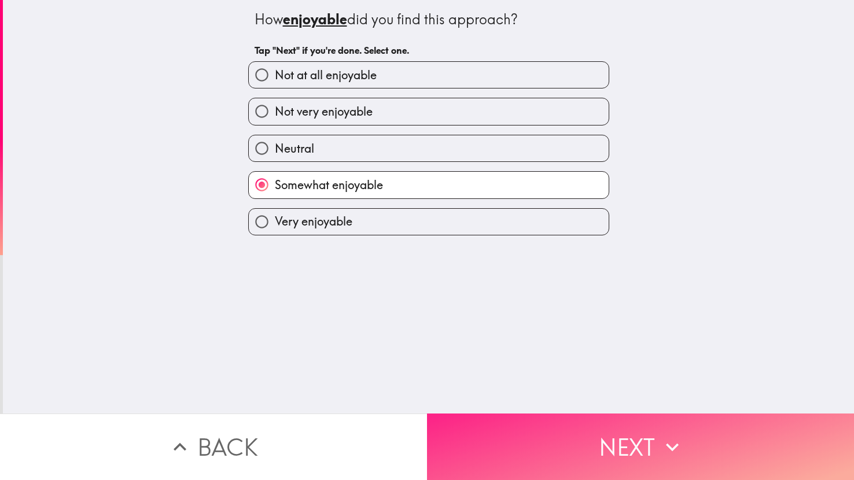
click at [551, 430] on button "Next" at bounding box center [640, 447] width 427 height 67
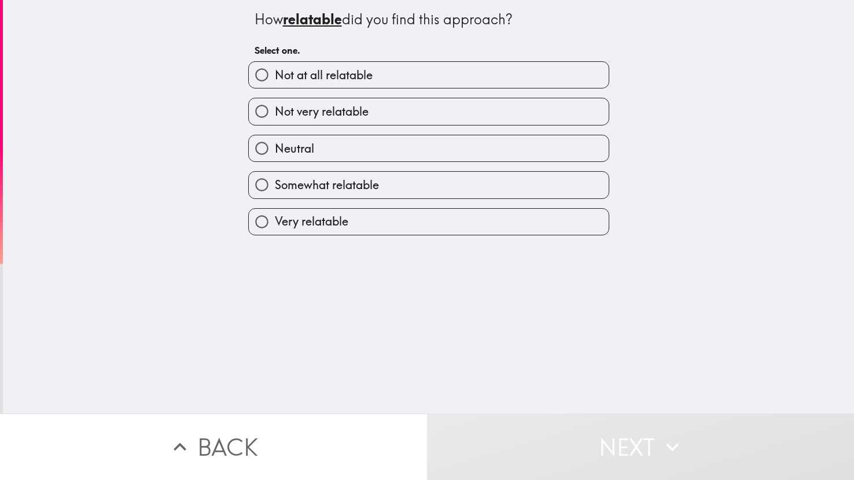
click at [386, 105] on label "Not very relatable" at bounding box center [429, 111] width 360 height 26
click at [275, 105] on input "Not very relatable" at bounding box center [262, 111] width 26 height 26
radio input "true"
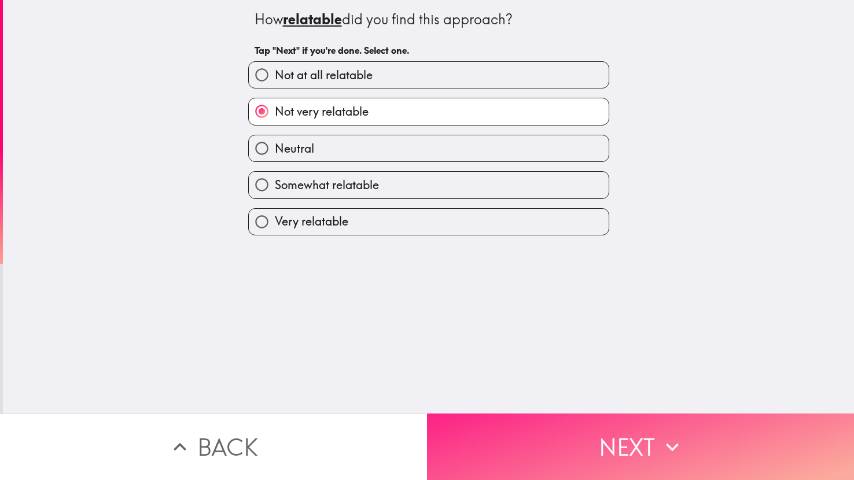
click at [546, 426] on button "Next" at bounding box center [640, 447] width 427 height 67
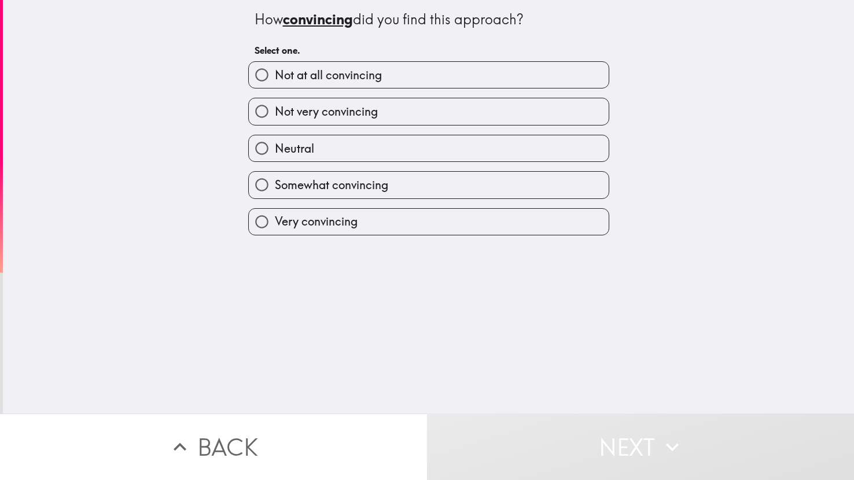
click at [356, 177] on span "Somewhat convincing" at bounding box center [331, 185] width 113 height 16
click at [275, 177] on input "Somewhat convincing" at bounding box center [262, 185] width 26 height 26
radio input "true"
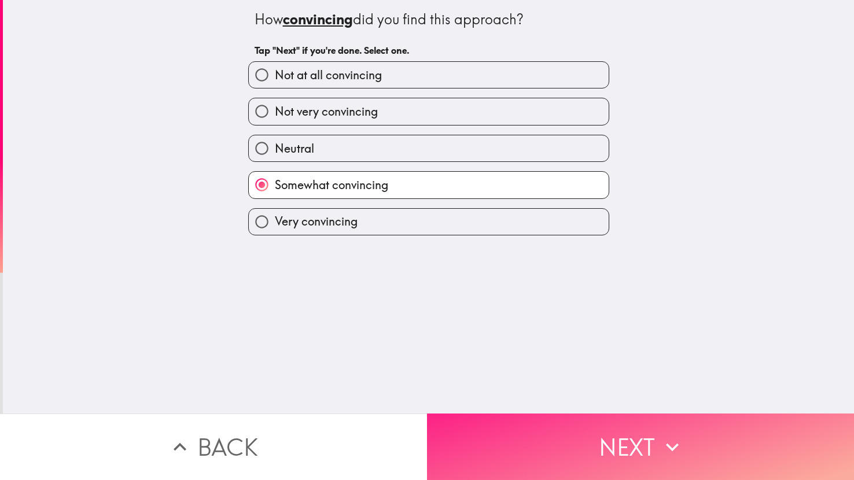
click at [667, 460] on button "Next" at bounding box center [640, 447] width 427 height 67
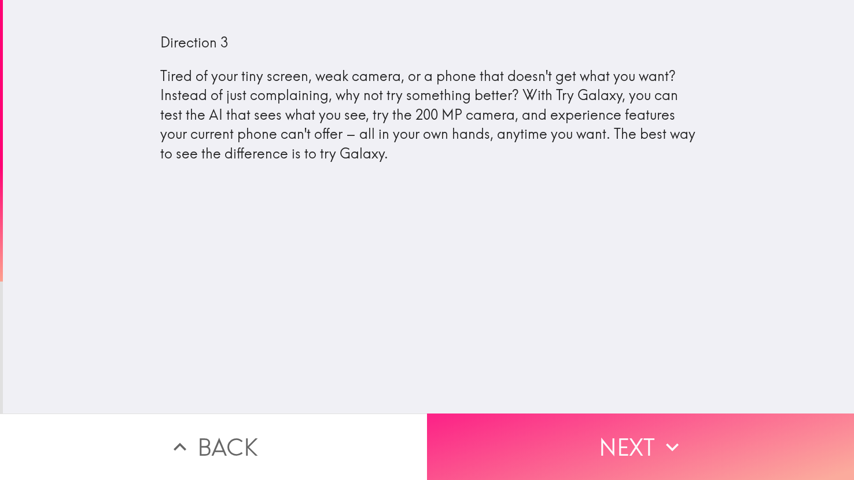
click at [668, 474] on button "Next" at bounding box center [640, 447] width 427 height 67
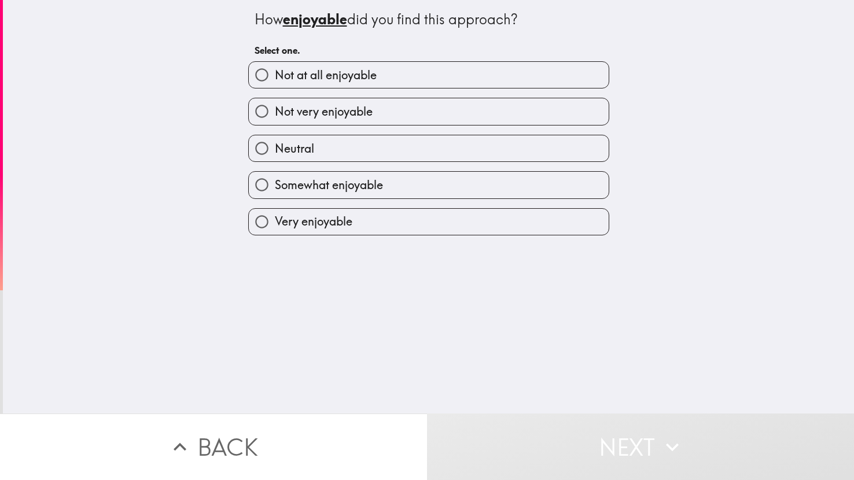
click at [367, 162] on div "Somewhat enjoyable" at bounding box center [424, 180] width 370 height 36
click at [294, 100] on label "Not very enjoyable" at bounding box center [429, 111] width 360 height 26
click at [275, 100] on input "Not very enjoyable" at bounding box center [262, 111] width 26 height 26
radio input "true"
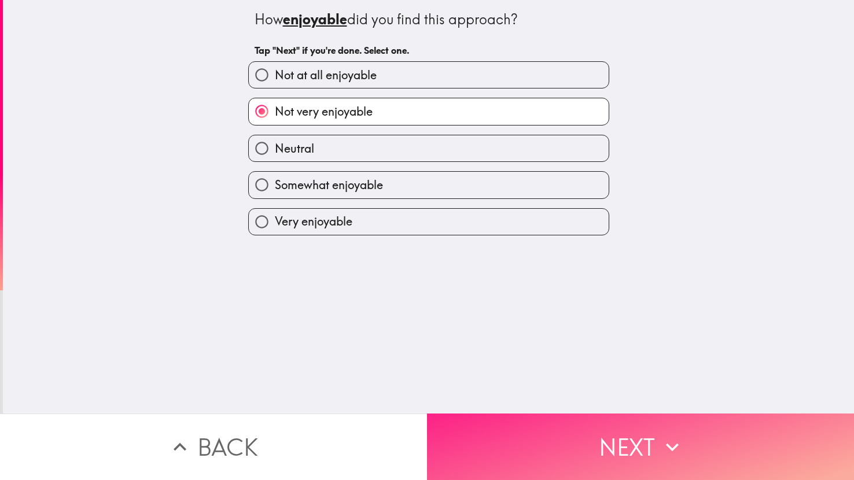
click at [637, 463] on button "Next" at bounding box center [640, 447] width 427 height 67
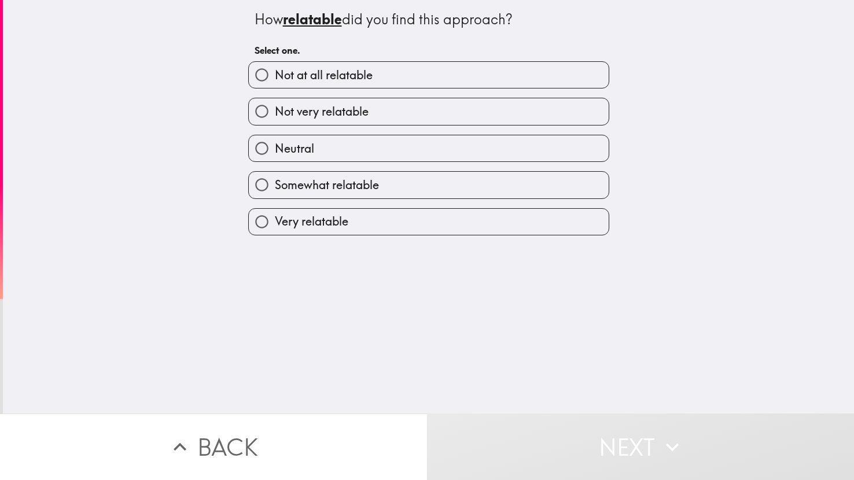
click at [377, 211] on label "Very relatable" at bounding box center [429, 222] width 360 height 26
click at [275, 211] on input "Very relatable" at bounding box center [262, 222] width 26 height 26
radio input "true"
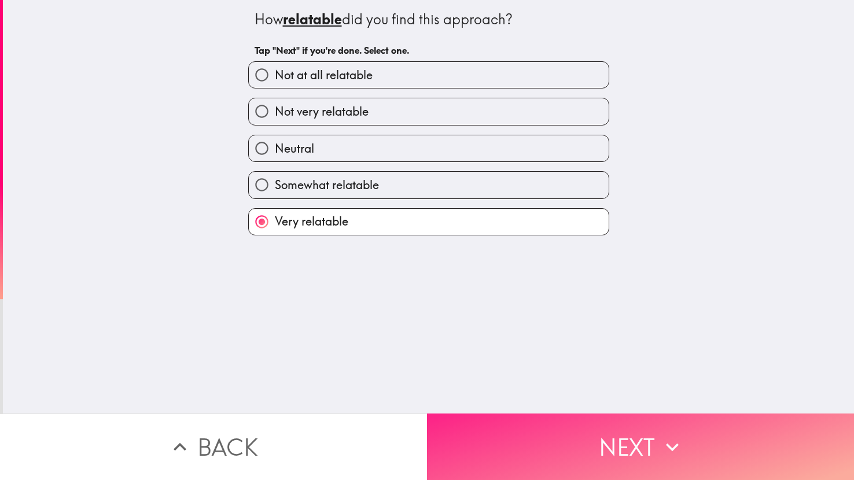
click at [535, 428] on button "Next" at bounding box center [640, 447] width 427 height 67
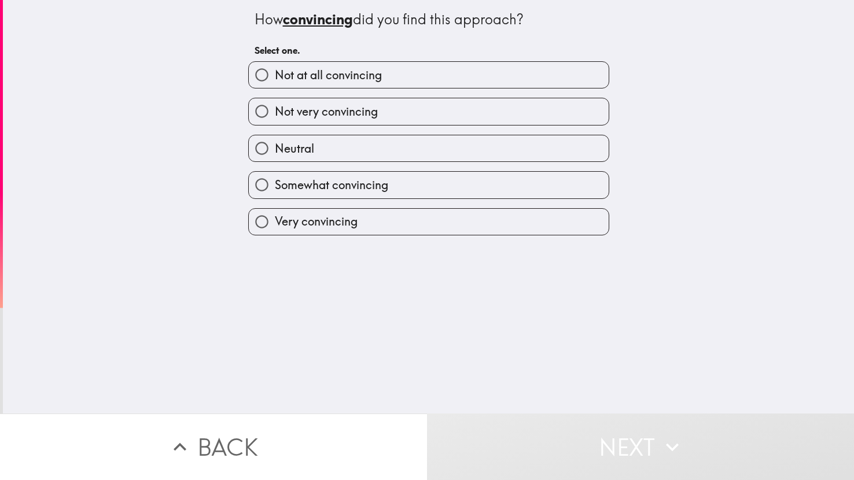
click at [374, 178] on span "Somewhat convincing" at bounding box center [331, 185] width 113 height 16
click at [275, 178] on input "Somewhat convincing" at bounding box center [262, 185] width 26 height 26
radio input "true"
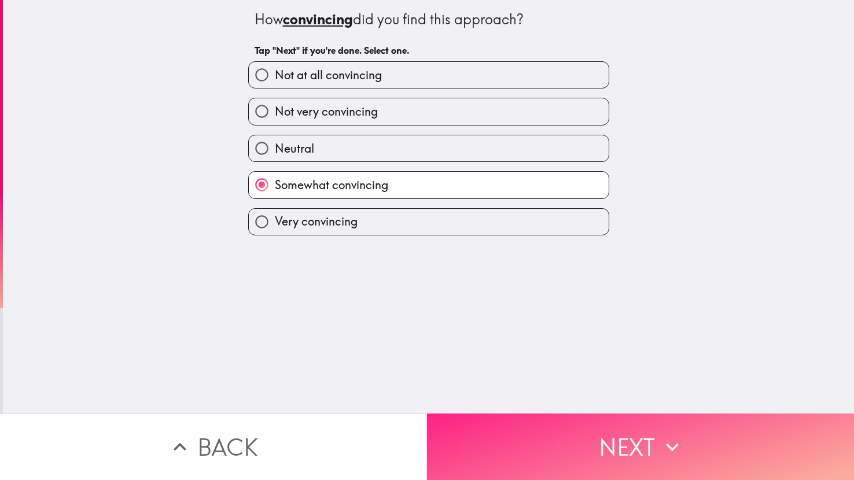
click at [767, 470] on button "Next" at bounding box center [640, 447] width 427 height 67
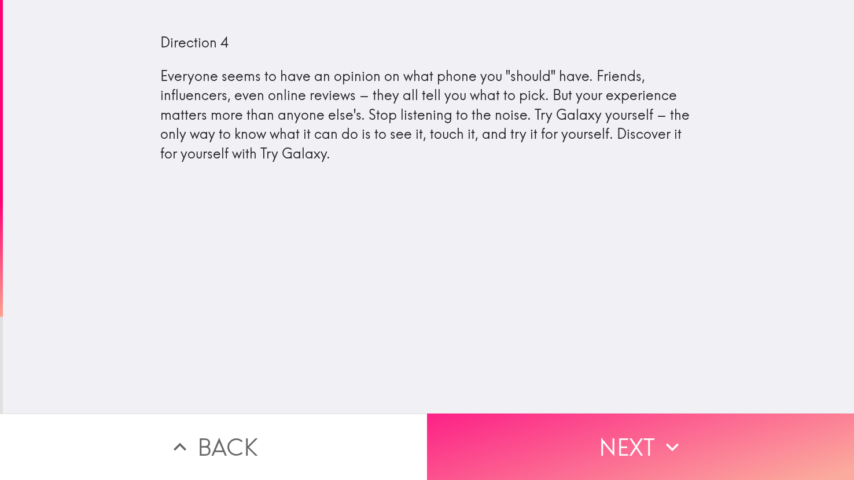
click at [536, 458] on button "Next" at bounding box center [640, 447] width 427 height 67
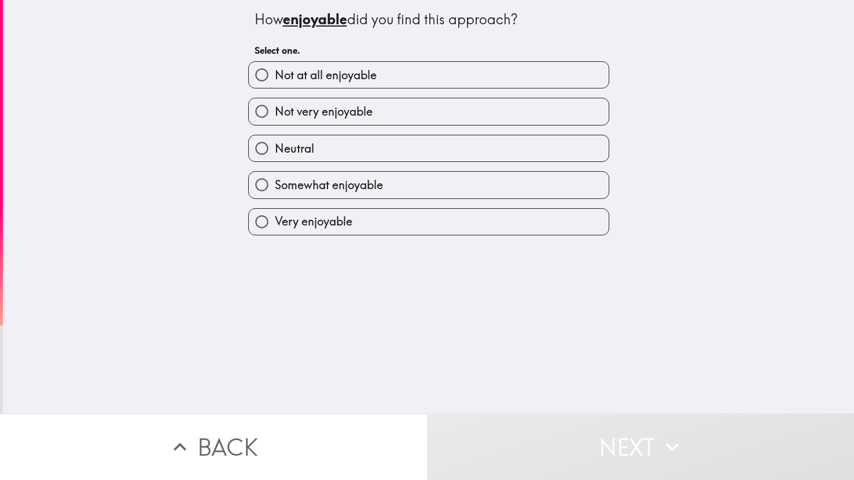
click at [288, 197] on label "Somewhat enjoyable" at bounding box center [429, 185] width 360 height 26
click at [275, 197] on input "Somewhat enjoyable" at bounding box center [262, 185] width 26 height 26
radio input "true"
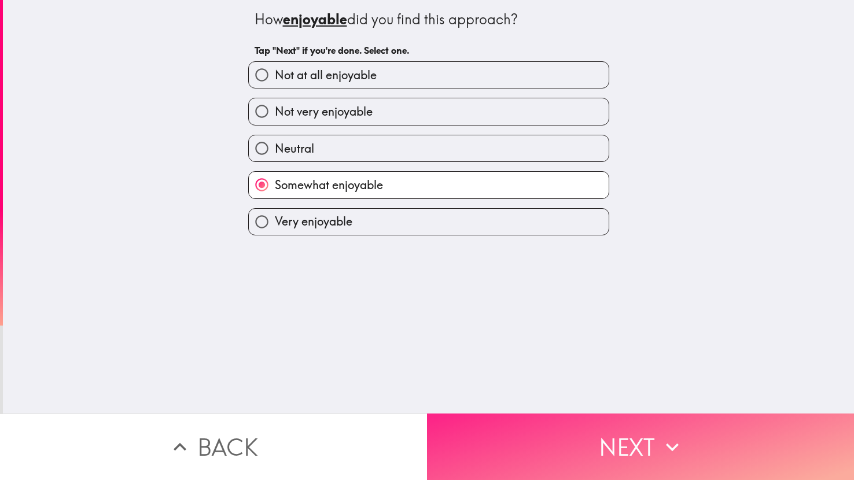
click at [643, 456] on button "Next" at bounding box center [640, 447] width 427 height 67
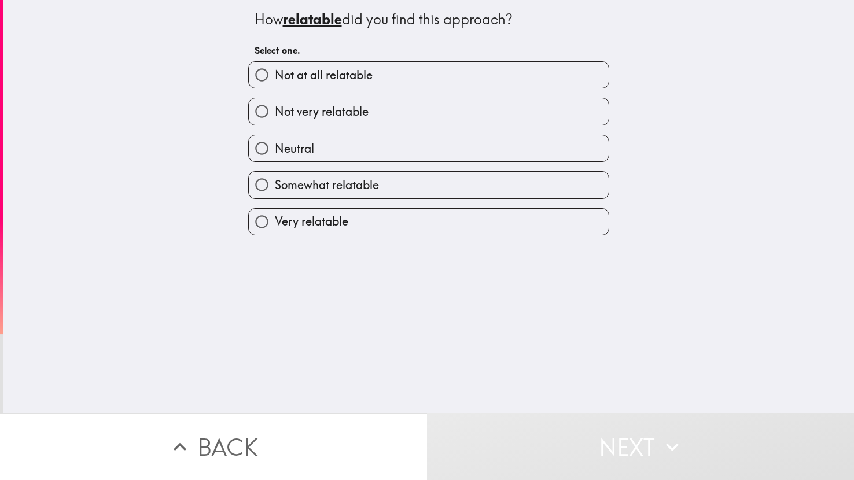
click at [426, 147] on label "Neutral" at bounding box center [429, 148] width 360 height 26
click at [275, 147] on input "Neutral" at bounding box center [262, 148] width 26 height 26
radio input "true"
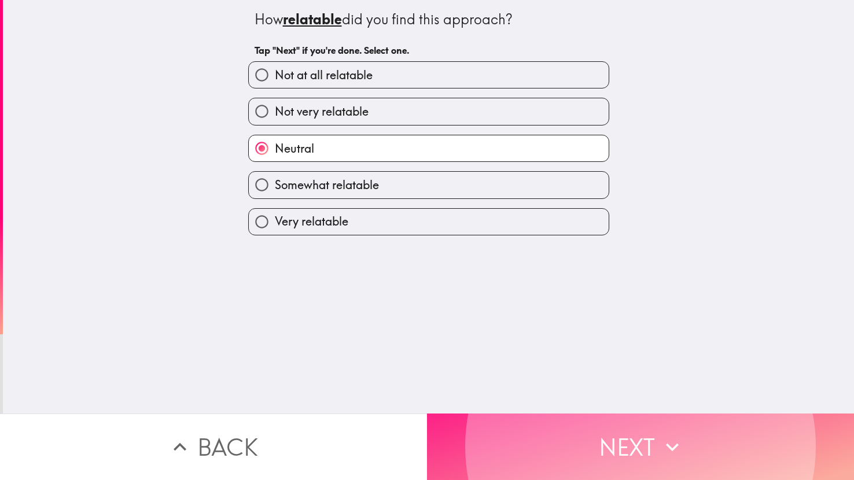
click at [427, 414] on button "Next" at bounding box center [640, 447] width 427 height 67
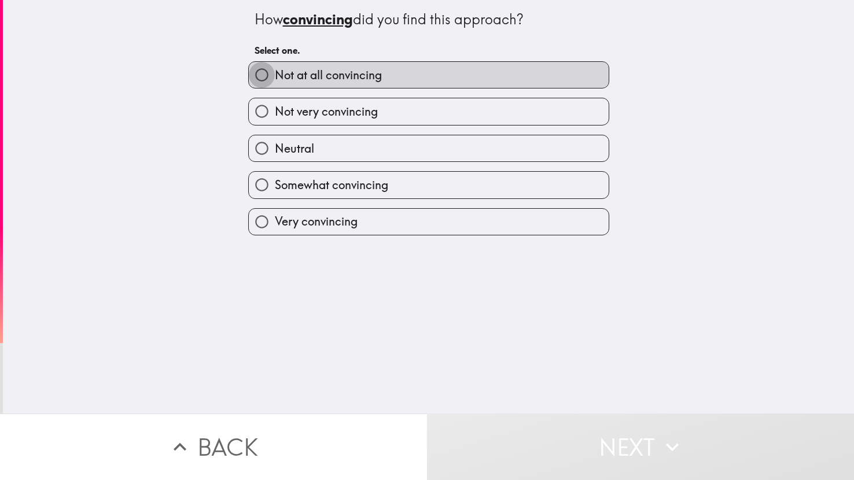
click at [249, 62] on input "Not at all convincing" at bounding box center [262, 75] width 26 height 26
radio input "true"
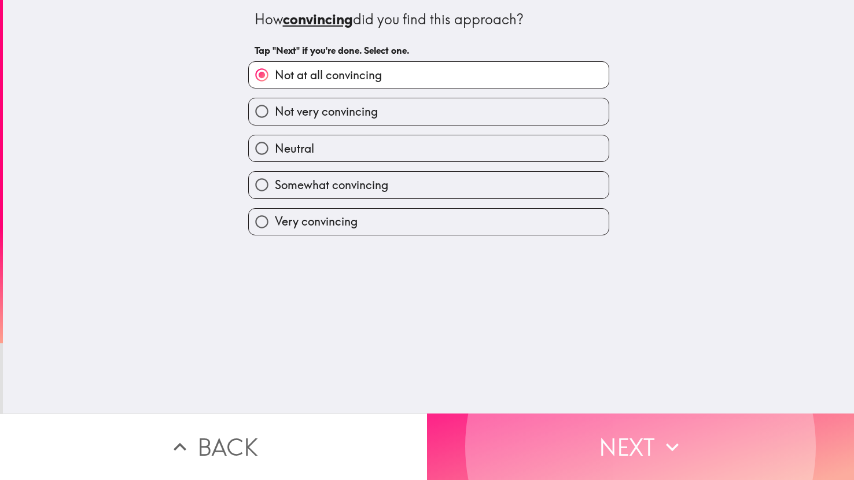
click at [427, 414] on button "Next" at bounding box center [640, 447] width 427 height 67
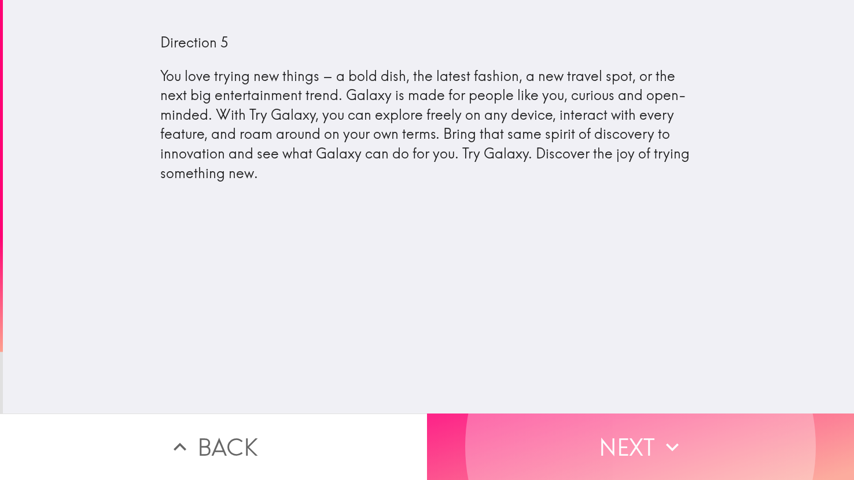
click at [427, 414] on button "Next" at bounding box center [640, 447] width 427 height 67
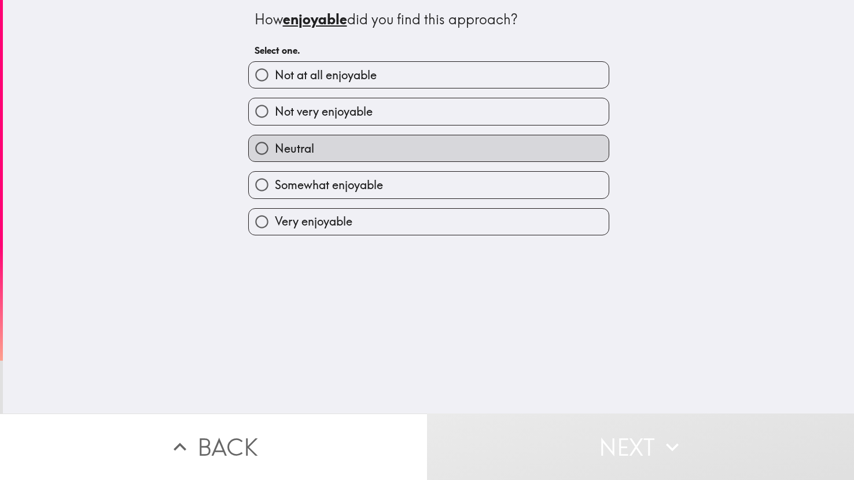
click at [249, 135] on button "Neutral" at bounding box center [429, 148] width 360 height 26
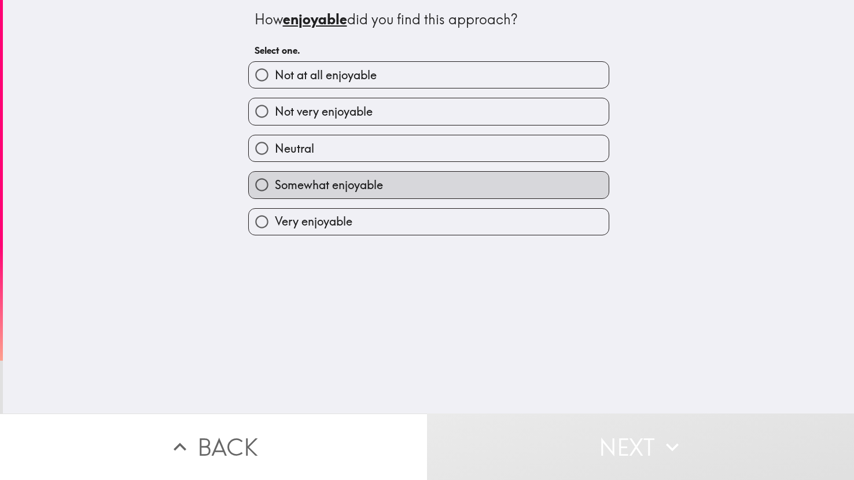
click at [249, 172] on button "Somewhat enjoyable" at bounding box center [429, 185] width 360 height 26
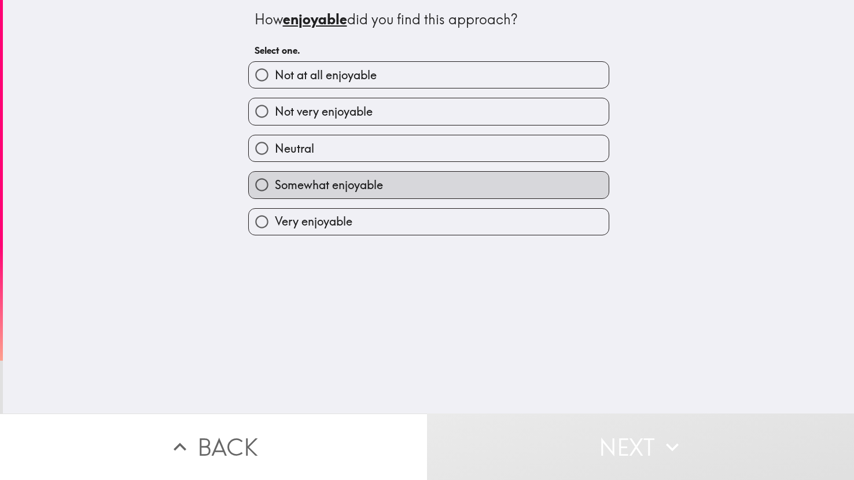
click at [249, 172] on button "Somewhat enjoyable" at bounding box center [429, 185] width 360 height 26
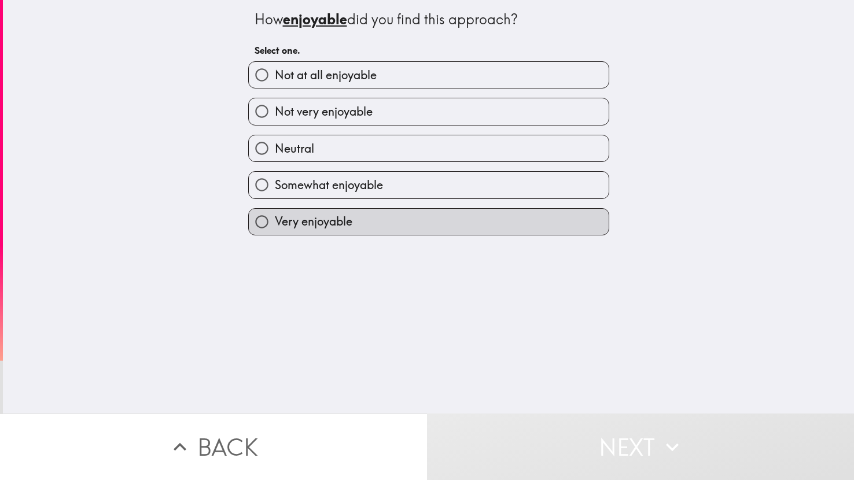
click at [249, 209] on button "Very enjoyable" at bounding box center [429, 222] width 360 height 26
click at [249, 209] on input "Very enjoyable" at bounding box center [262, 222] width 26 height 26
radio input "true"
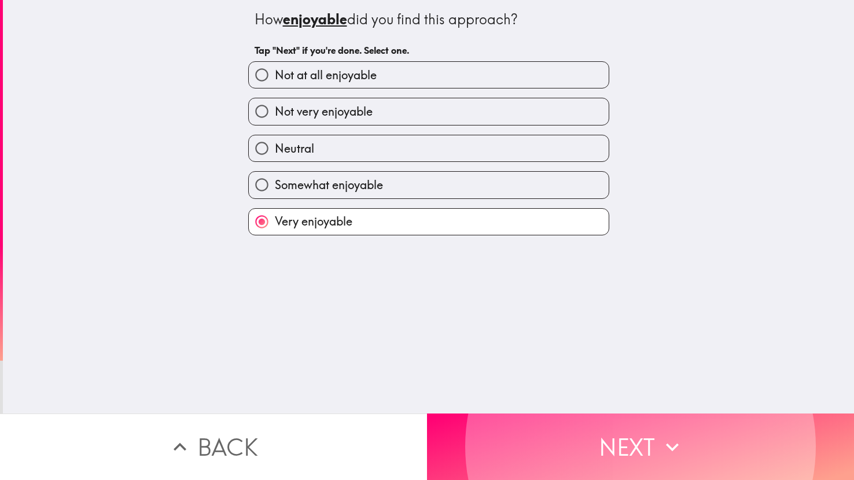
click at [427, 414] on button "Next" at bounding box center [640, 447] width 427 height 67
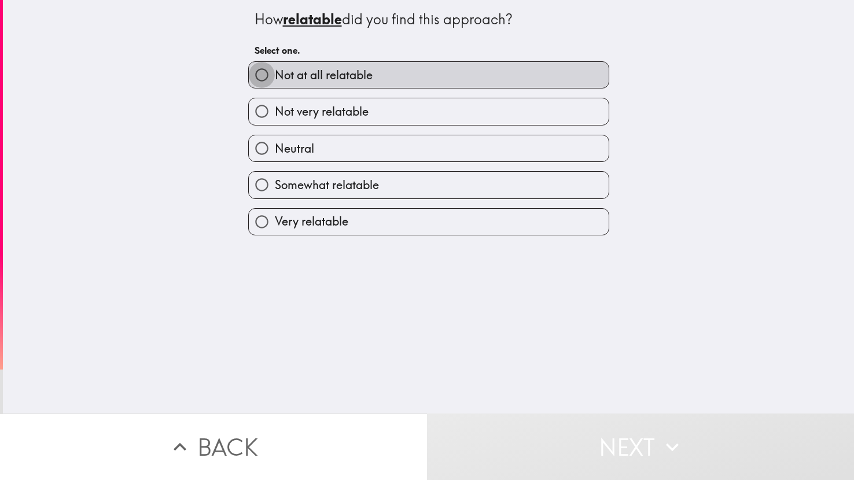
click at [249, 62] on input "Not at all relatable" at bounding box center [262, 75] width 26 height 26
radio input "true"
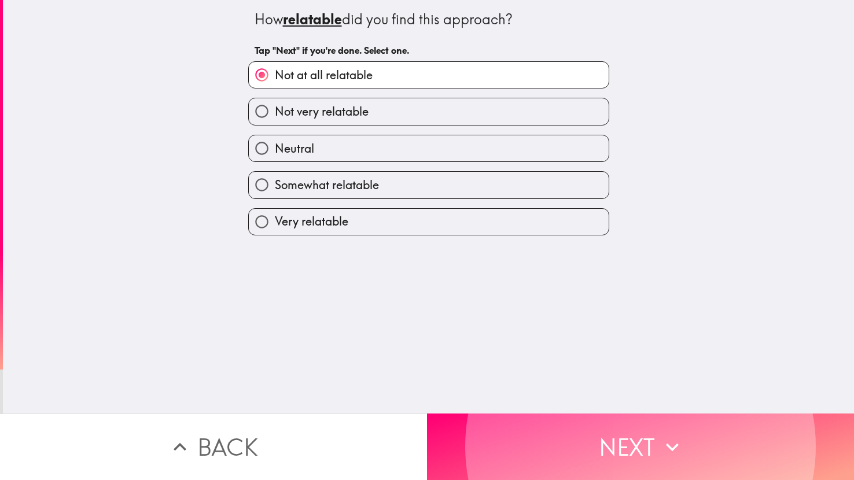
click at [427, 414] on button "Next" at bounding box center [640, 447] width 427 height 67
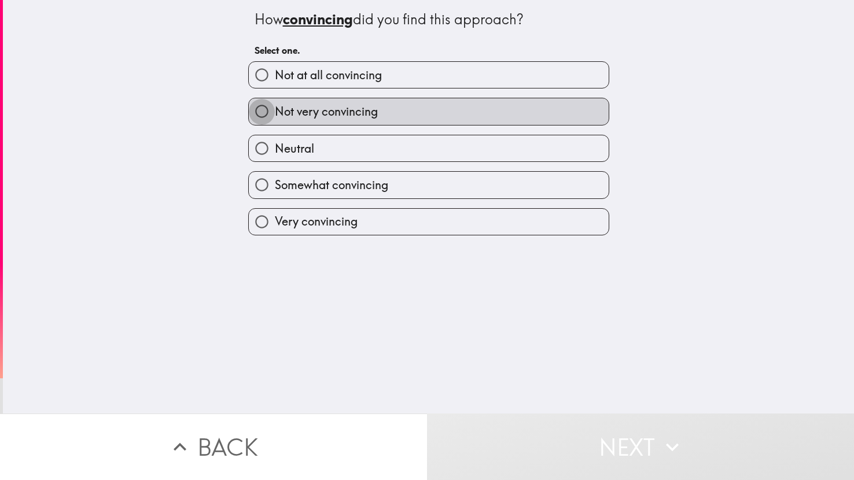
click at [249, 98] on input "Not very convincing" at bounding box center [262, 111] width 26 height 26
radio input "true"
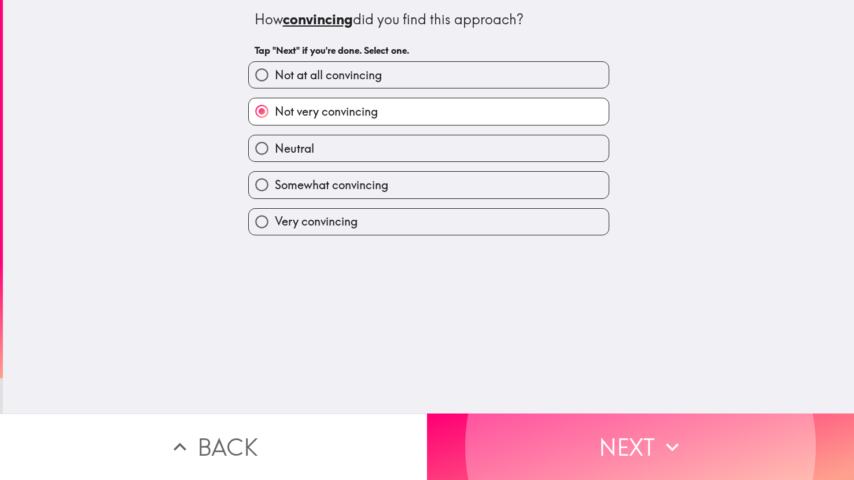
click at [427, 414] on button "Next" at bounding box center [640, 447] width 427 height 67
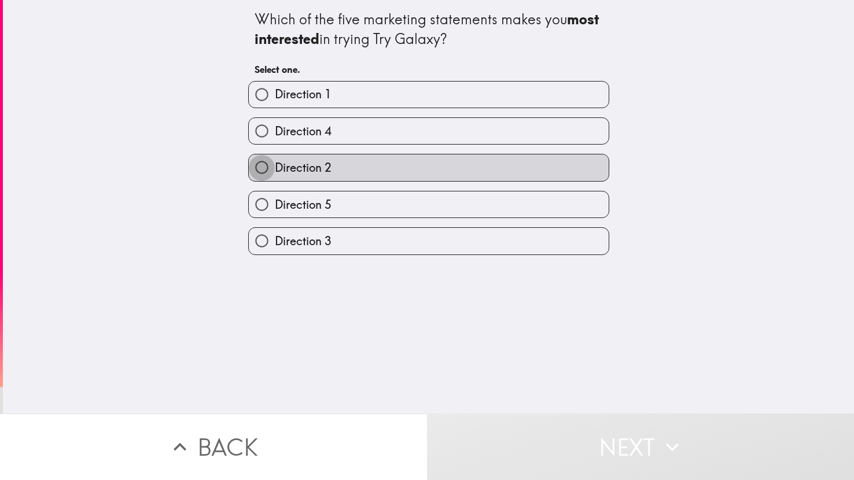
click at [249, 154] on input "Direction 2" at bounding box center [262, 167] width 26 height 26
radio input "true"
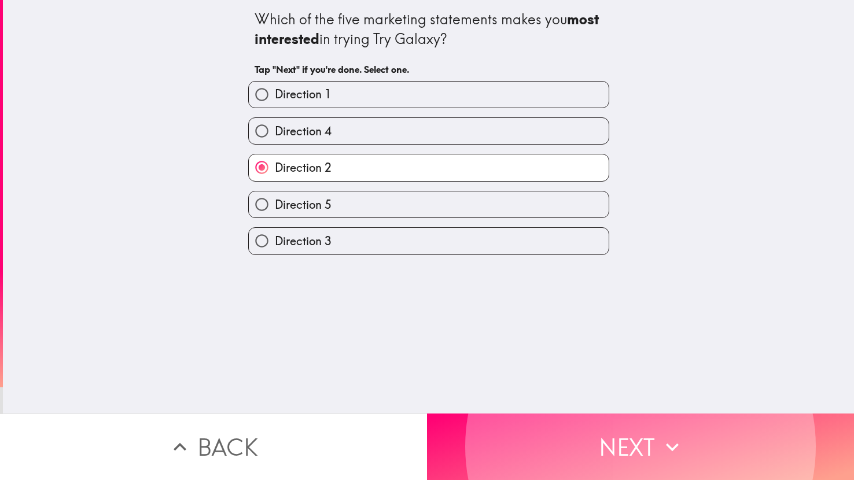
click at [427, 414] on button "Next" at bounding box center [640, 447] width 427 height 67
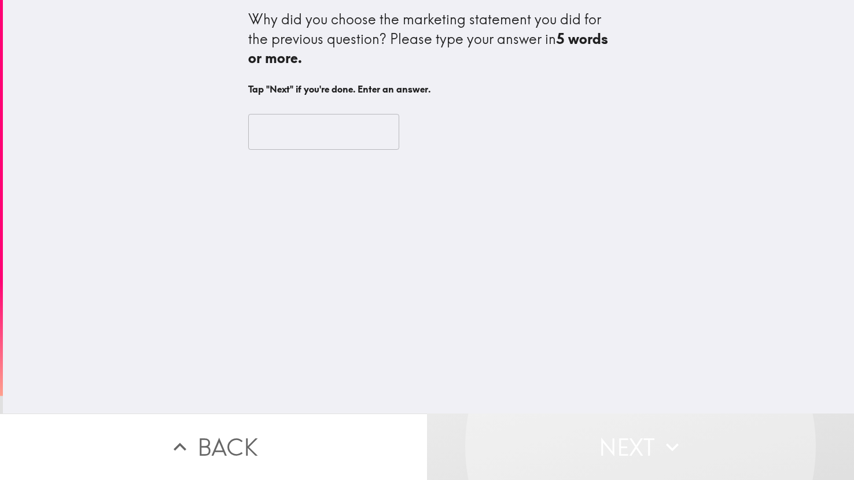
click at [292, 134] on input "text" at bounding box center [323, 132] width 151 height 36
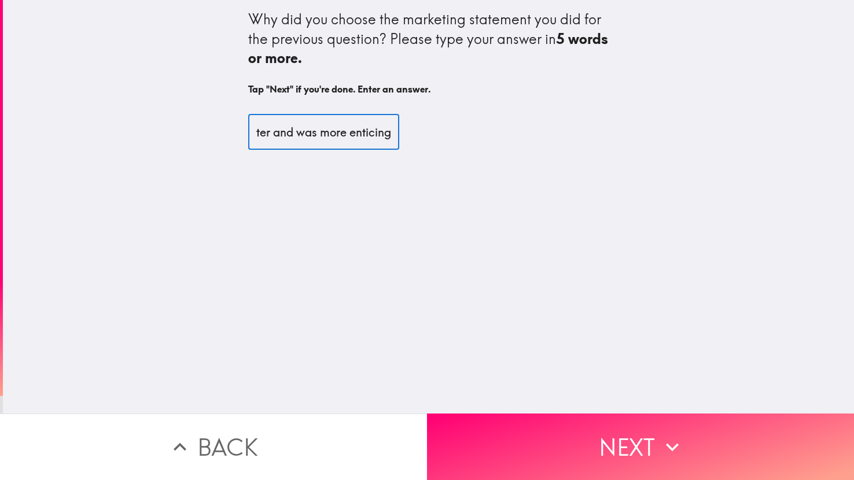
scroll to position [0, 169]
type input "i feel like it sold the product better and was more enticing"
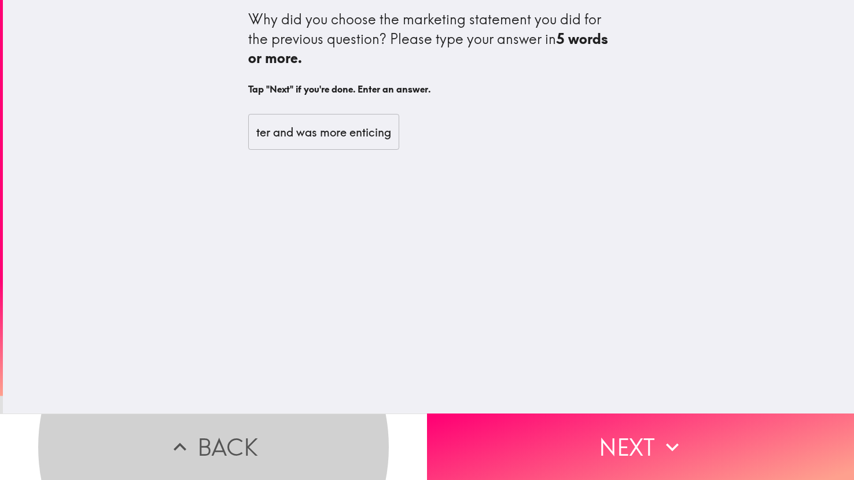
scroll to position [0, 0]
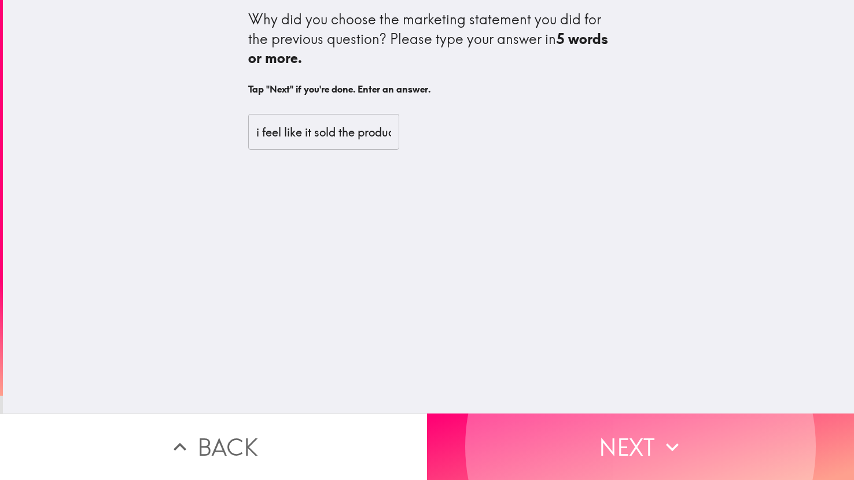
click at [427, 414] on button "Next" at bounding box center [640, 447] width 427 height 67
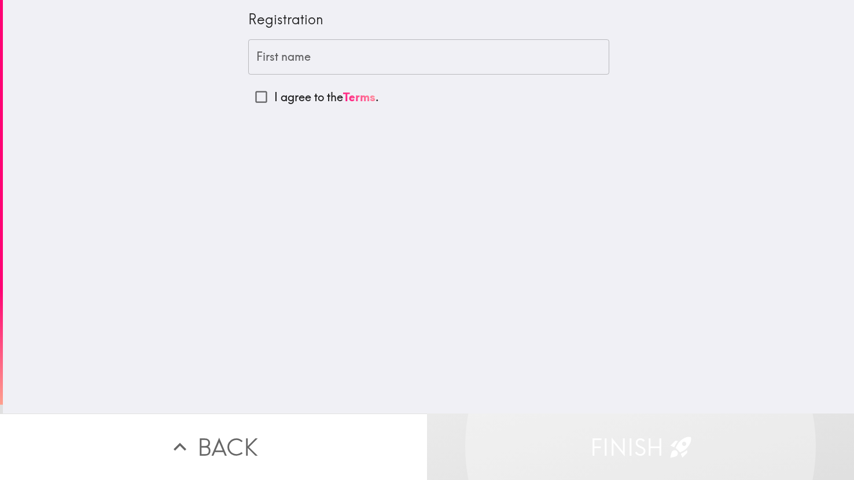
click at [287, 56] on div "First name First name" at bounding box center [428, 57] width 361 height 36
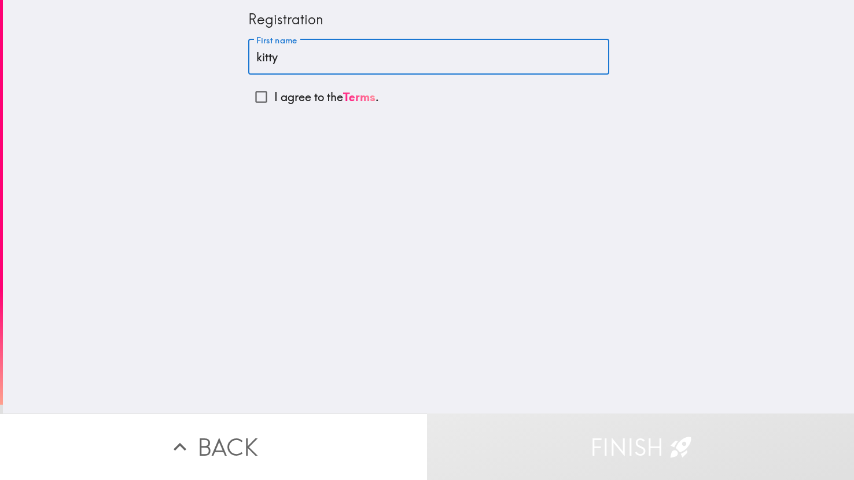
type input "kitty"
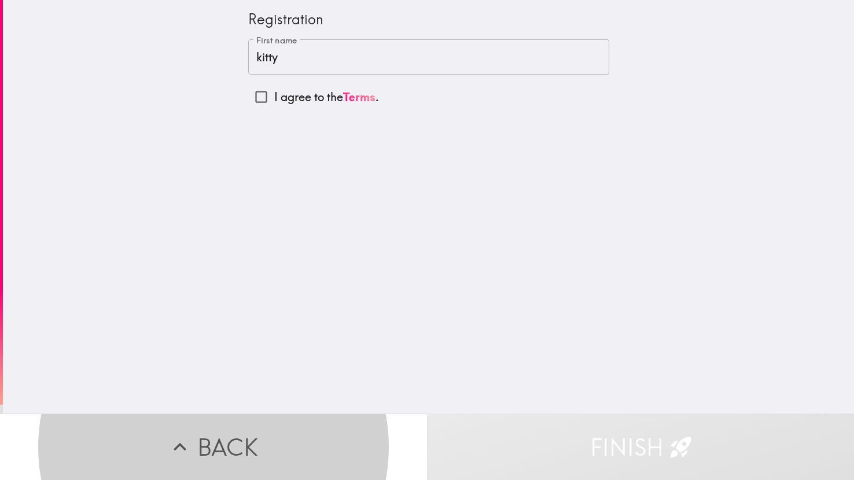
click at [259, 100] on input "I agree to the Terms ." at bounding box center [261, 97] width 26 height 26
checkbox input "true"
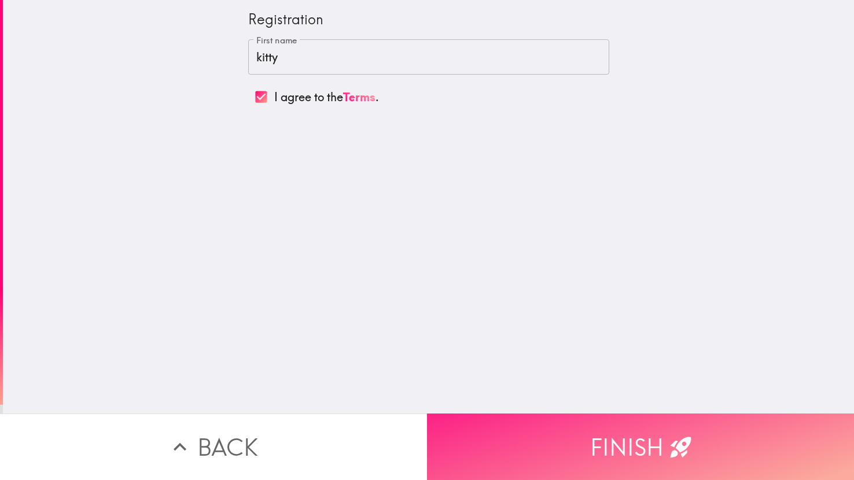
click at [598, 441] on button "Finish" at bounding box center [640, 447] width 427 height 67
